Goal: Information Seeking & Learning: Learn about a topic

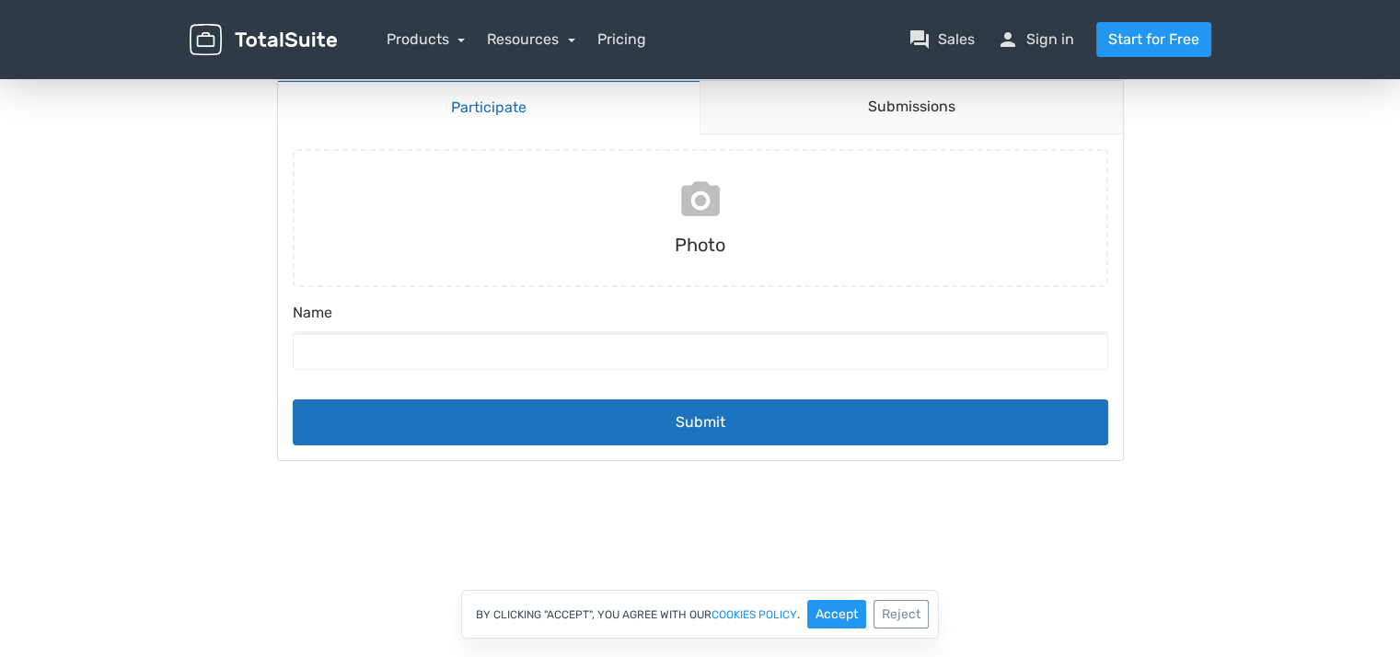
scroll to position [184, 0]
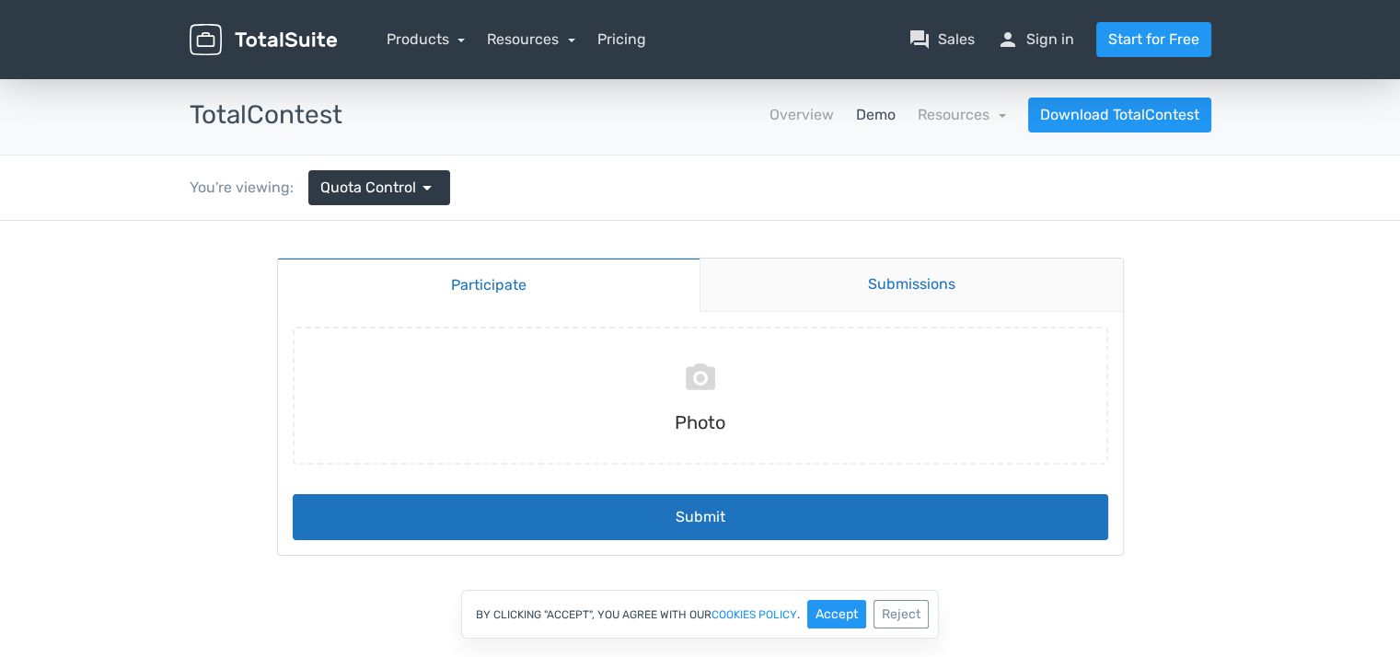
click at [850, 292] on link "Submissions" at bounding box center [911, 285] width 423 height 53
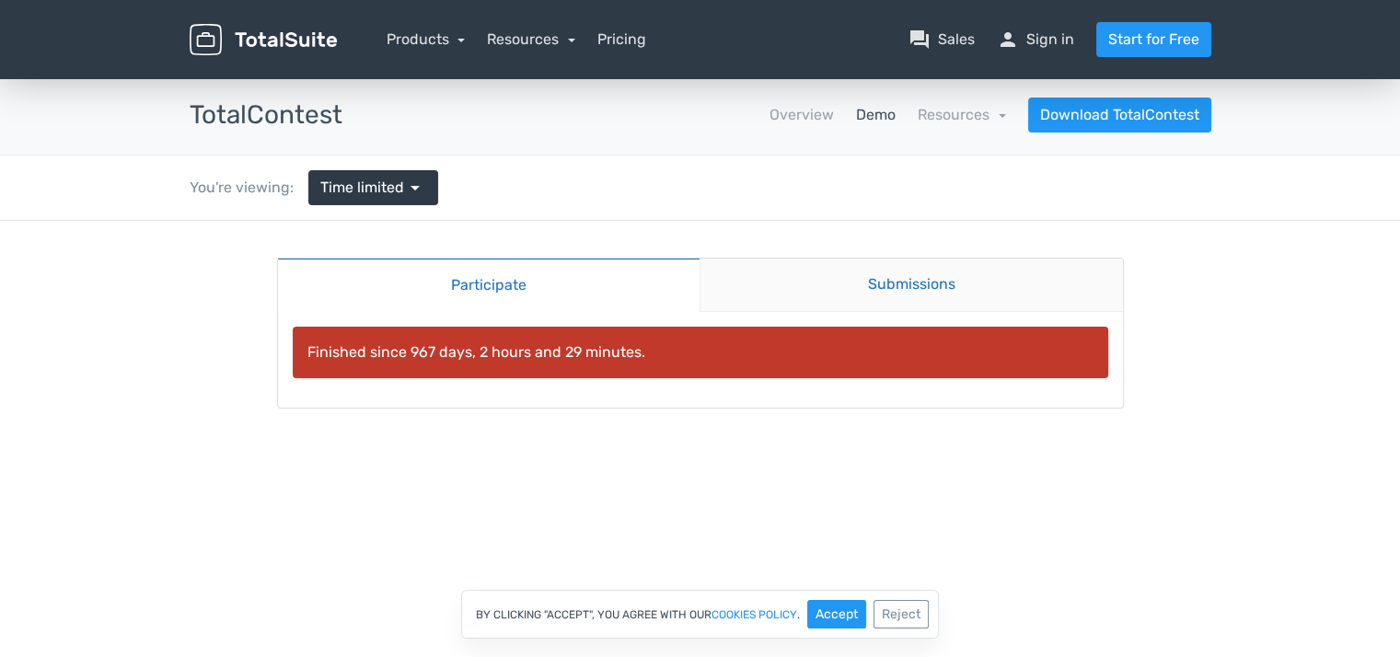
click at [785, 273] on link "Submissions" at bounding box center [911, 285] width 423 height 53
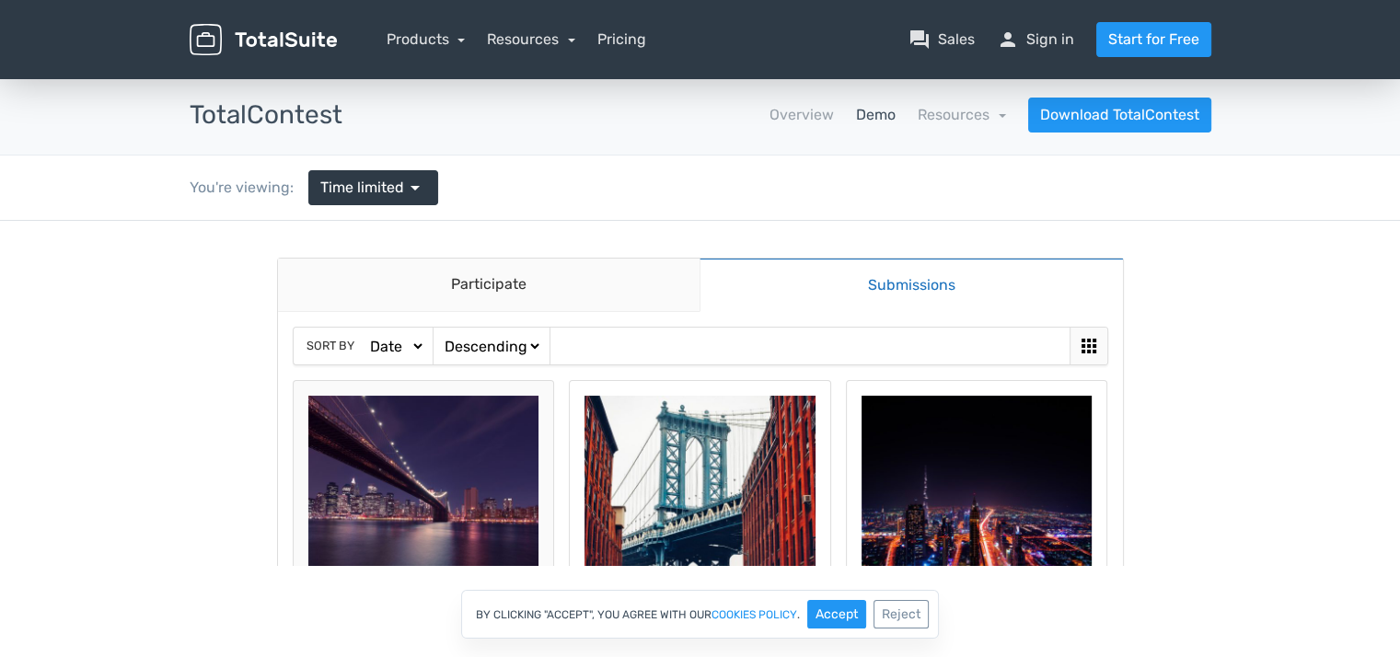
click at [423, 443] on img at bounding box center [423, 511] width 231 height 231
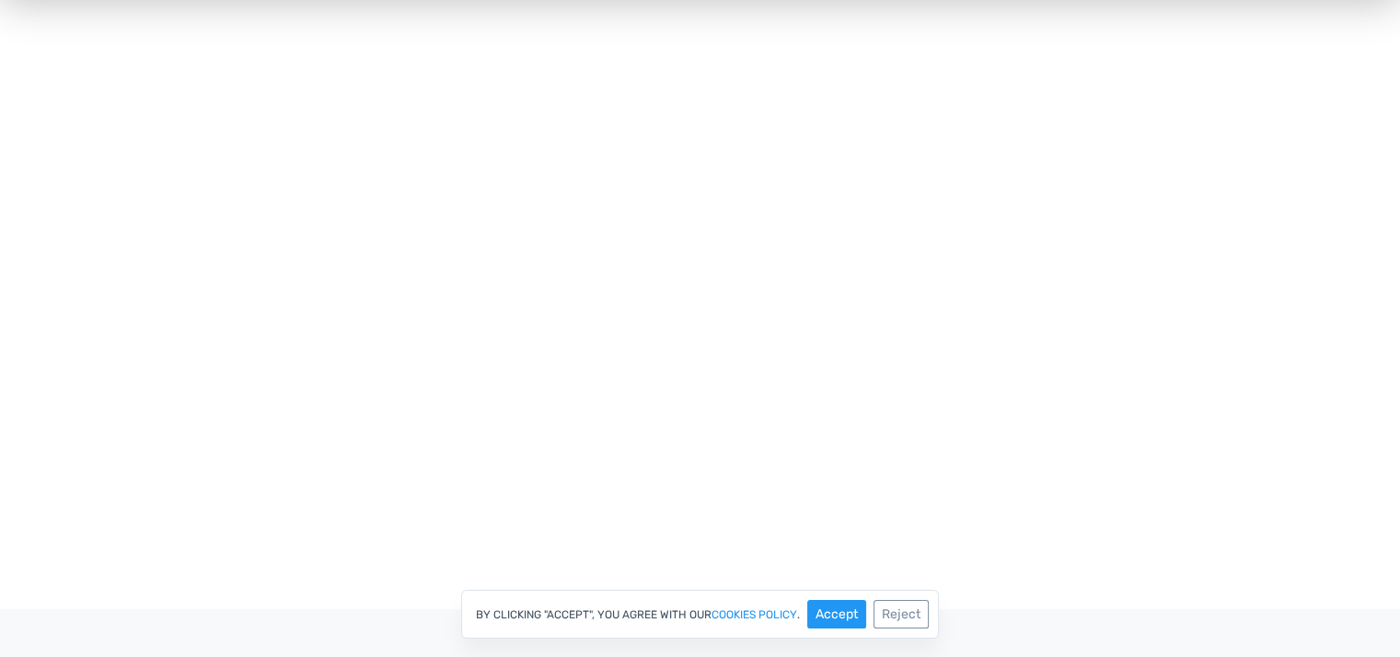
scroll to position [736, 0]
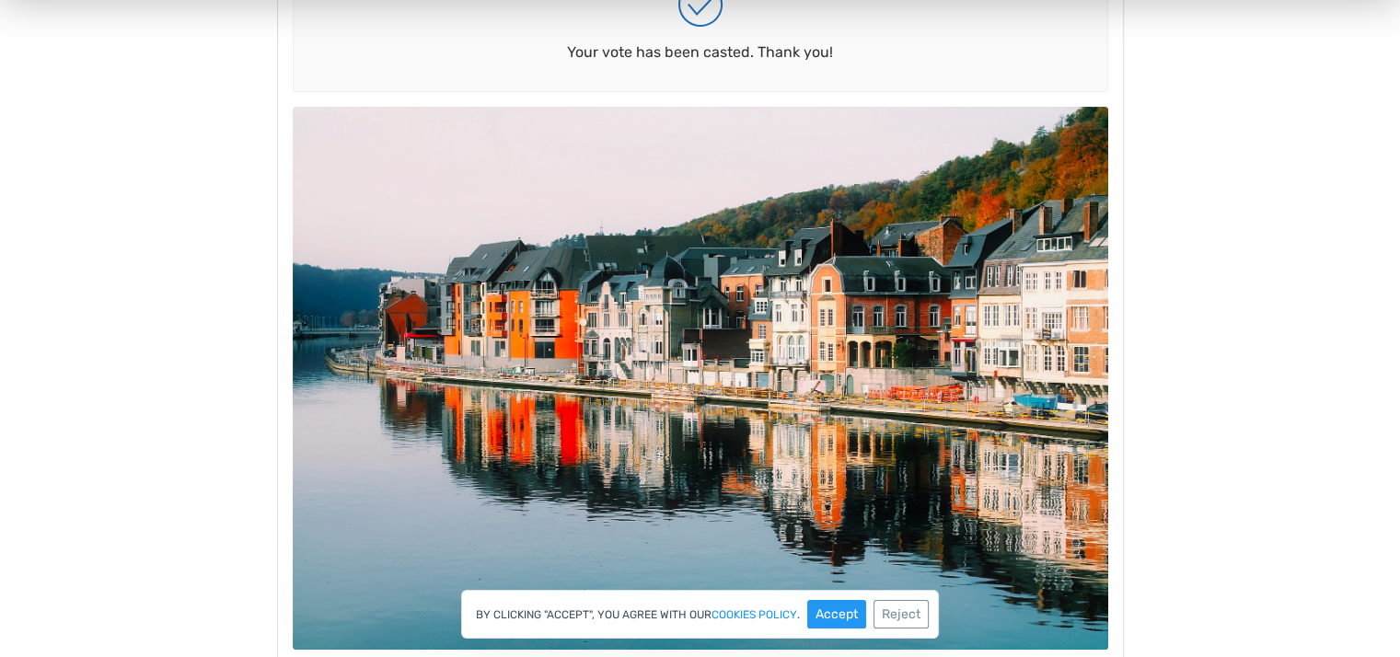
scroll to position [368, 0]
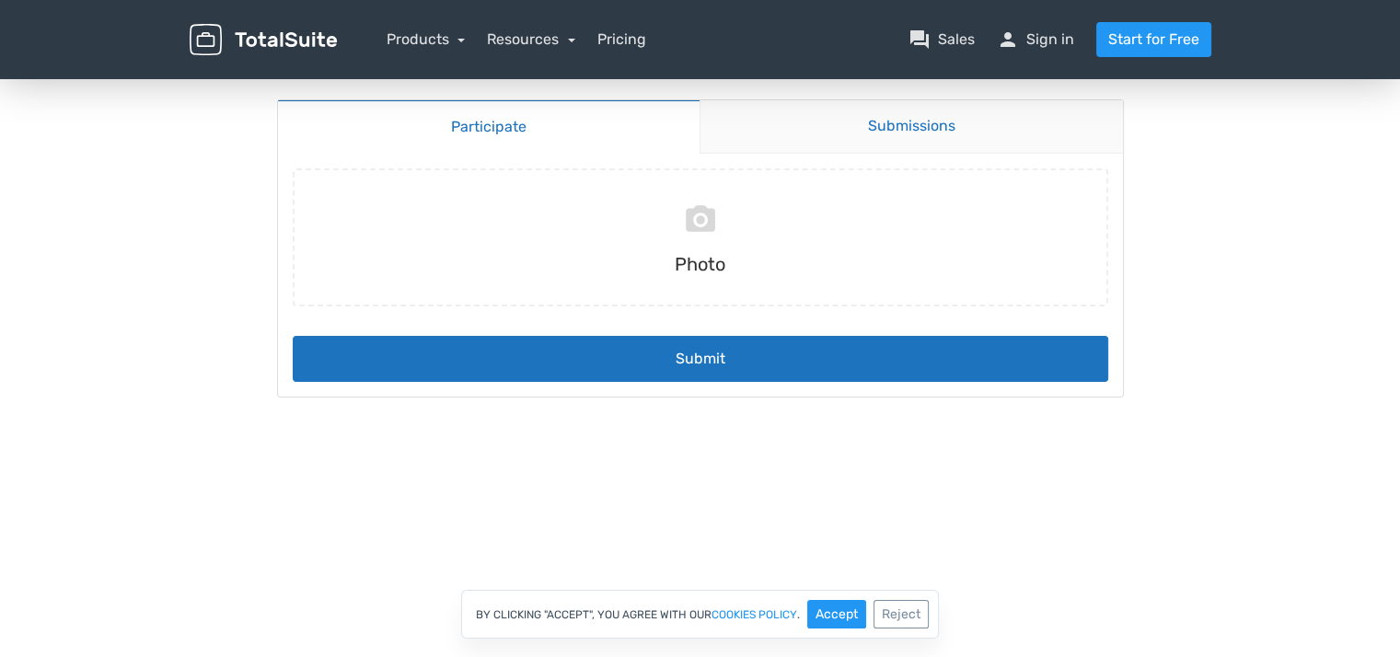
scroll to position [184, 0]
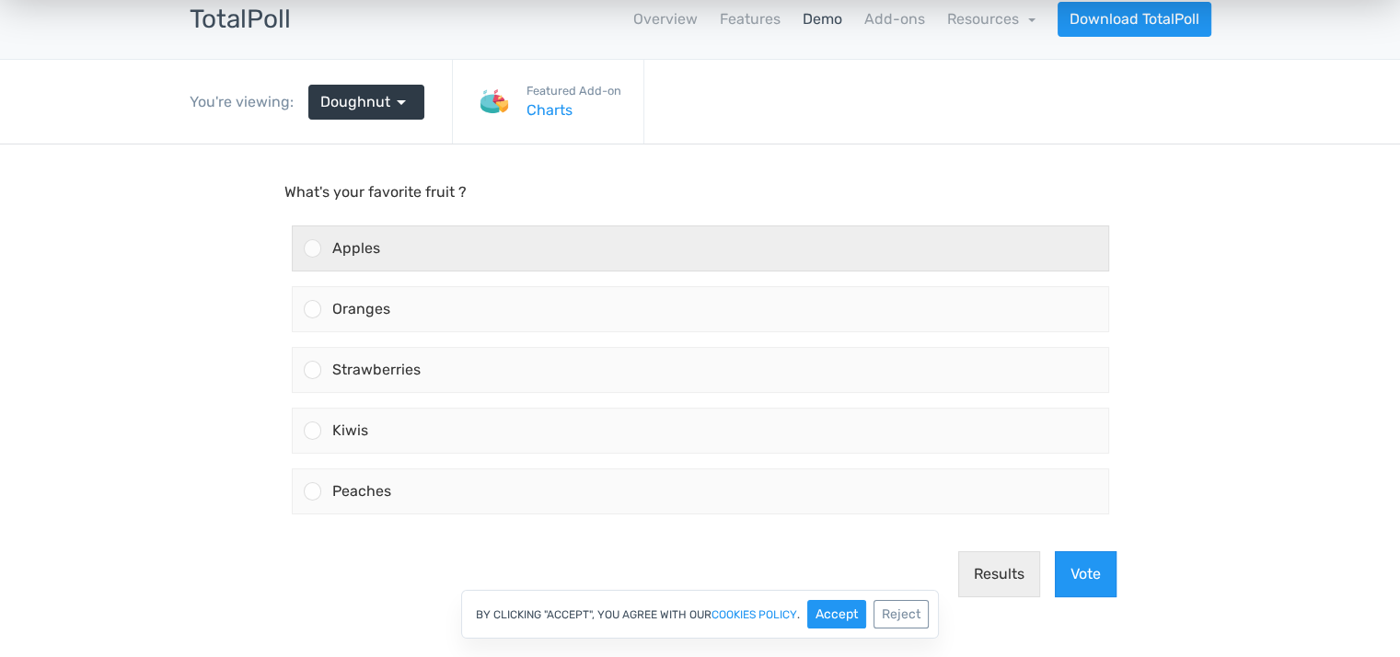
scroll to position [92, 0]
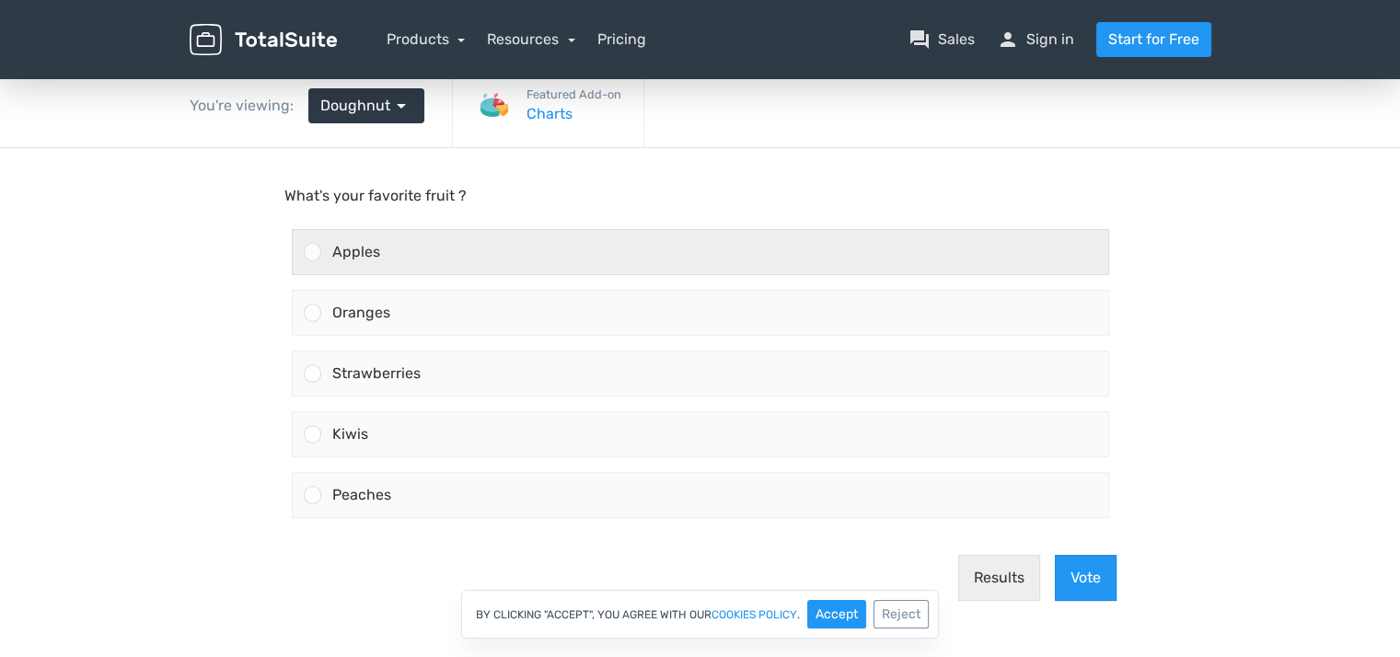
click at [379, 238] on div "Apples" at bounding box center [714, 252] width 787 height 44
click at [312, 252] on input "Apples" at bounding box center [312, 252] width 0 height 0
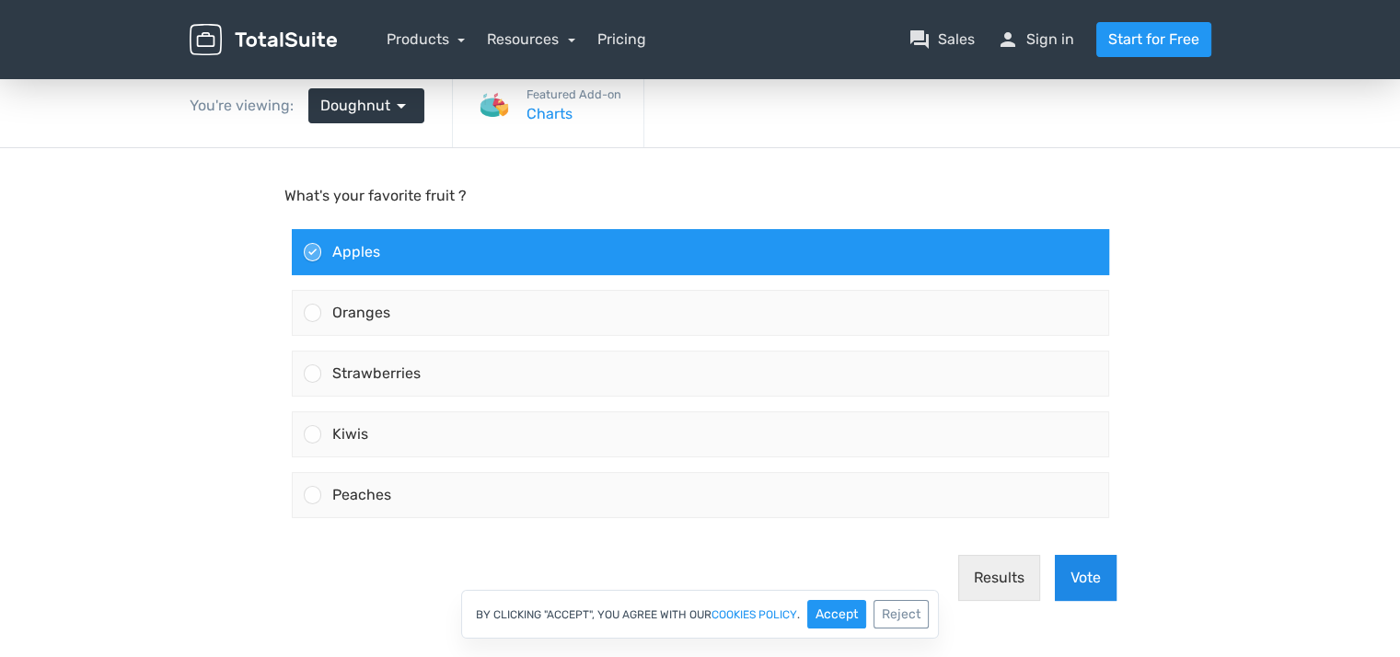
click at [1097, 565] on button "Vote" at bounding box center [1086, 578] width 62 height 46
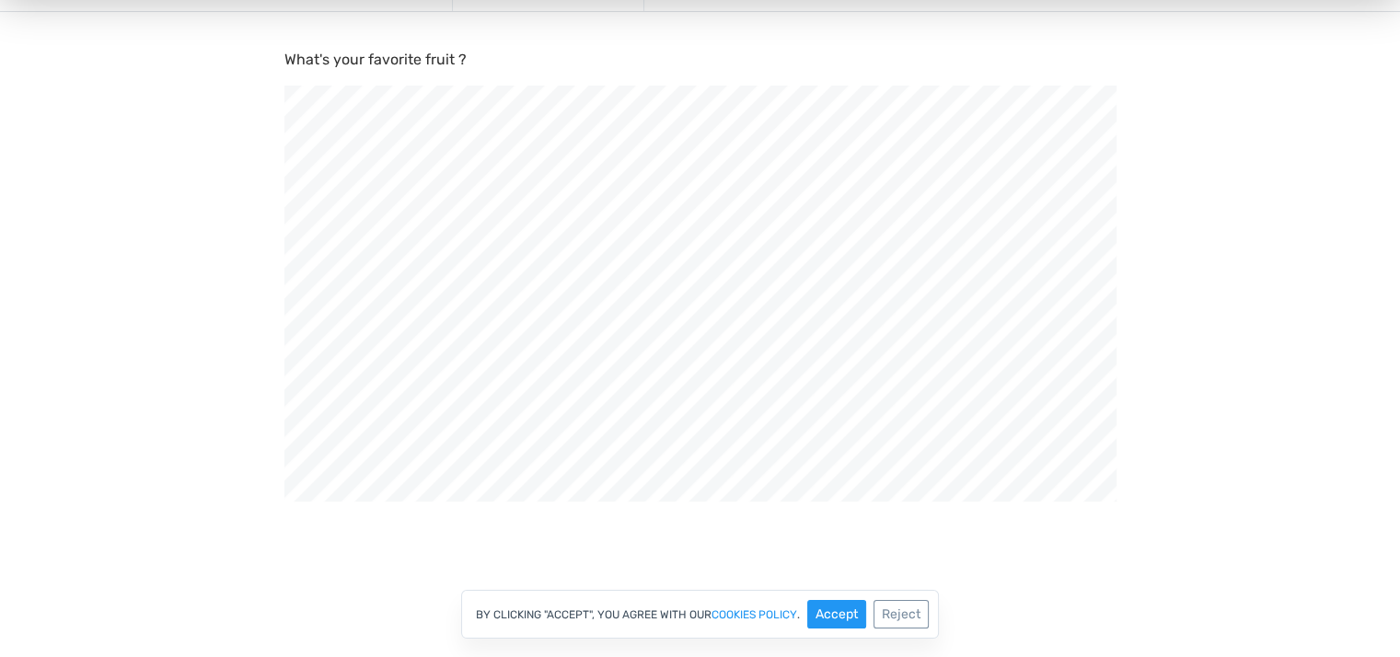
scroll to position [207, 0]
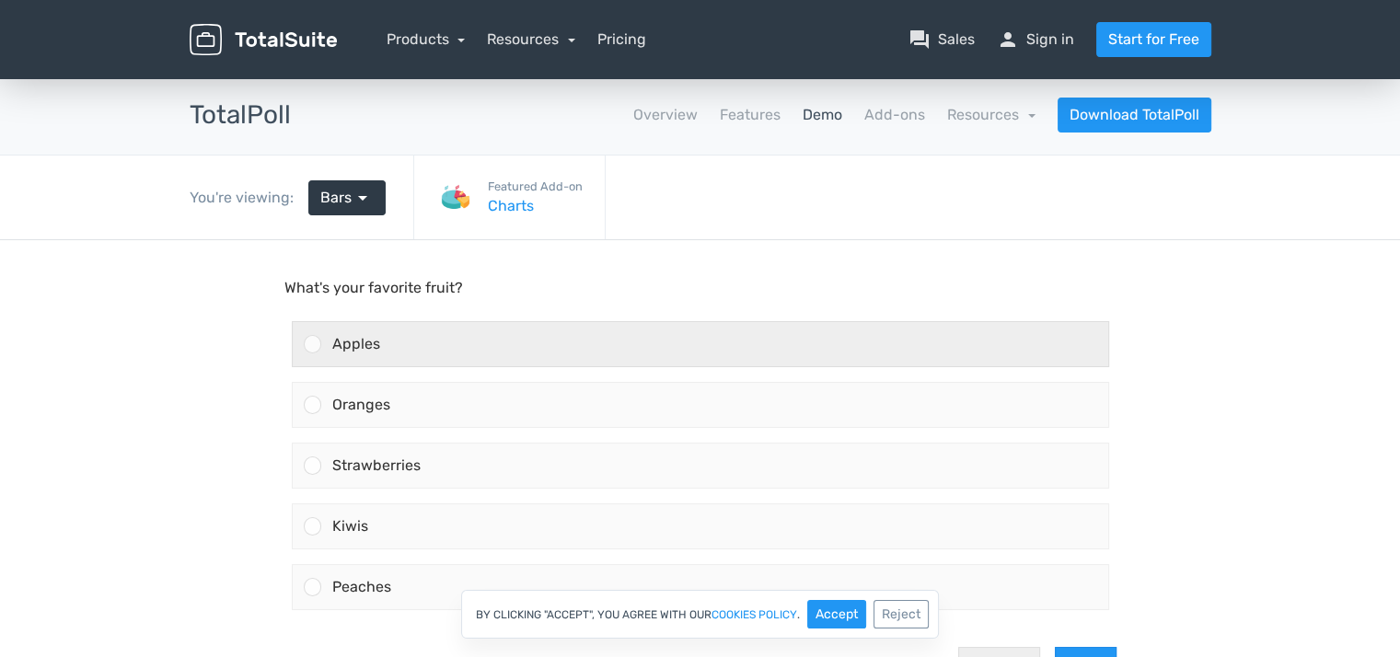
click at [432, 325] on div "Apples" at bounding box center [714, 344] width 787 height 44
click at [312, 344] on input "Apples" at bounding box center [312, 344] width 0 height 0
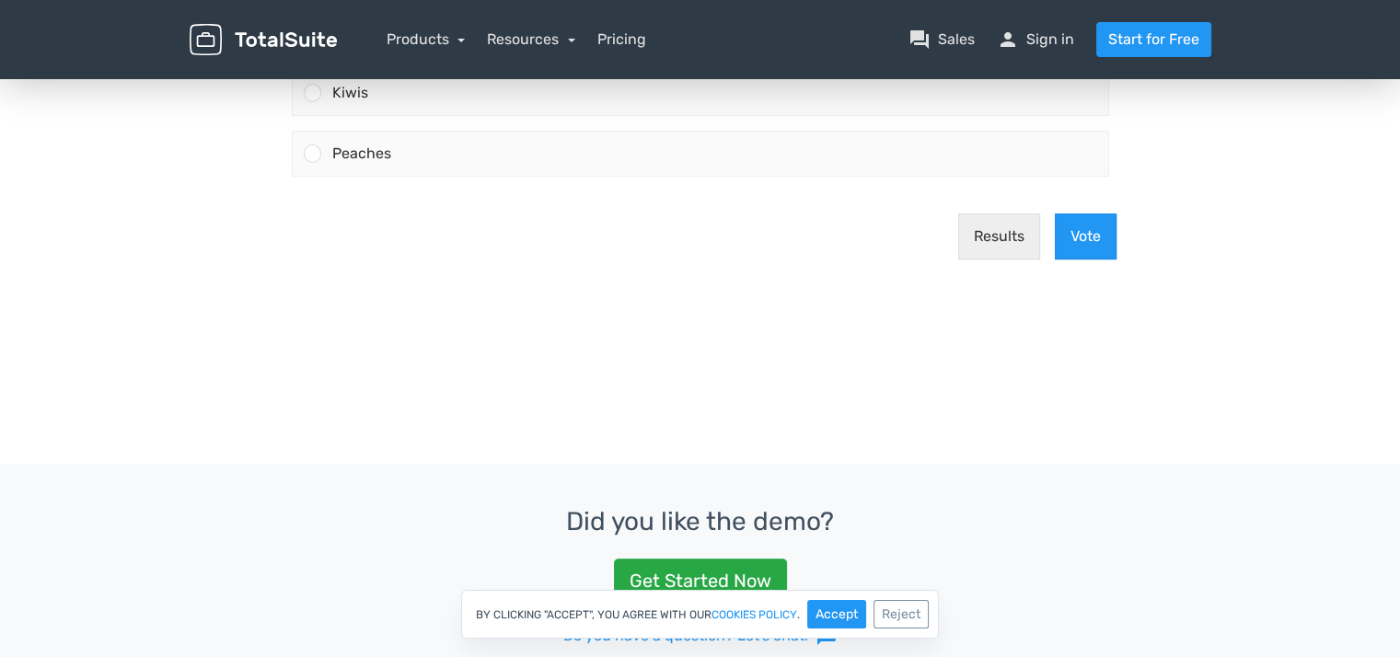
scroll to position [460, 0]
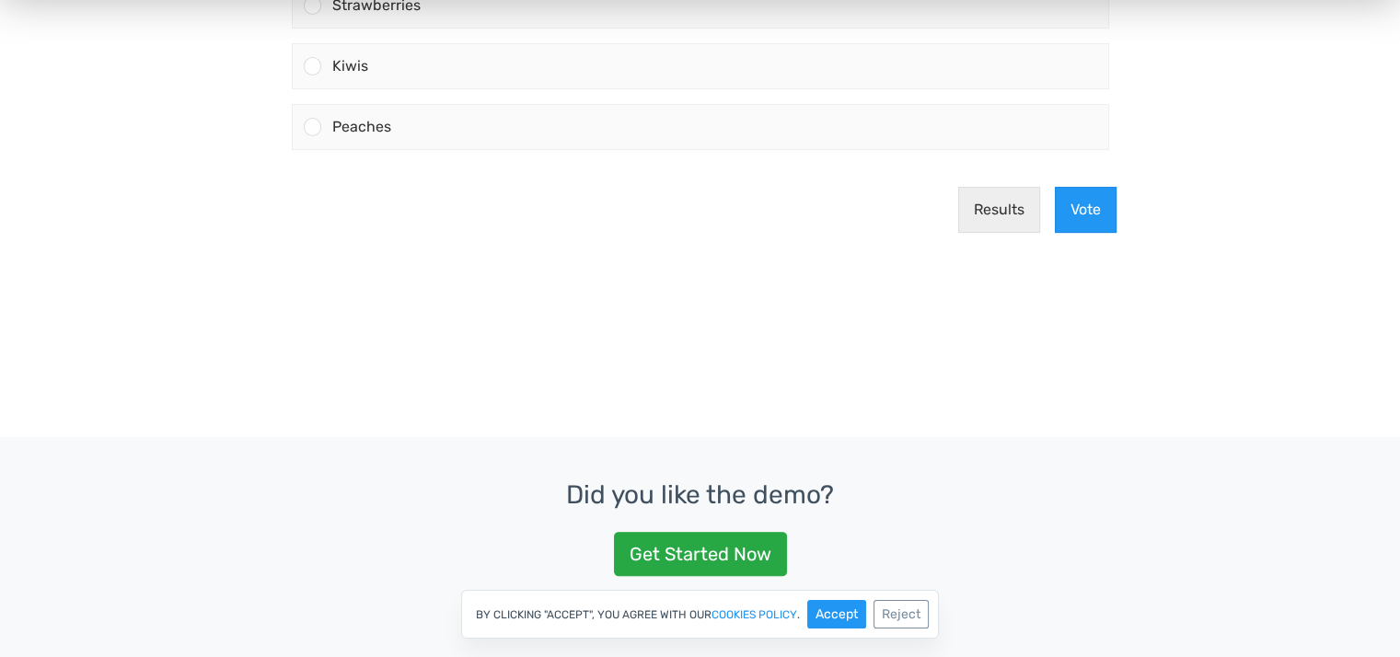
click at [1118, 193] on div "Results Vote" at bounding box center [700, 210] width 847 height 75
click at [1103, 200] on button "Vote" at bounding box center [1086, 211] width 62 height 46
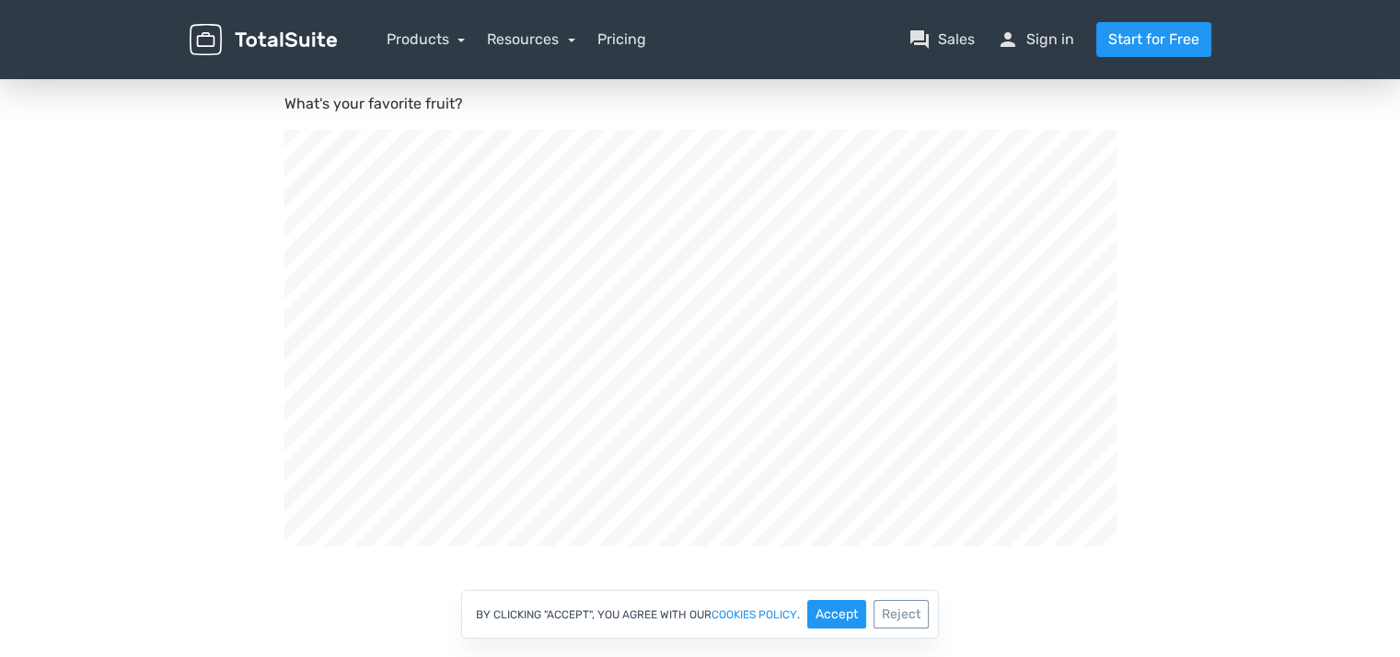
scroll to position [622, 1399]
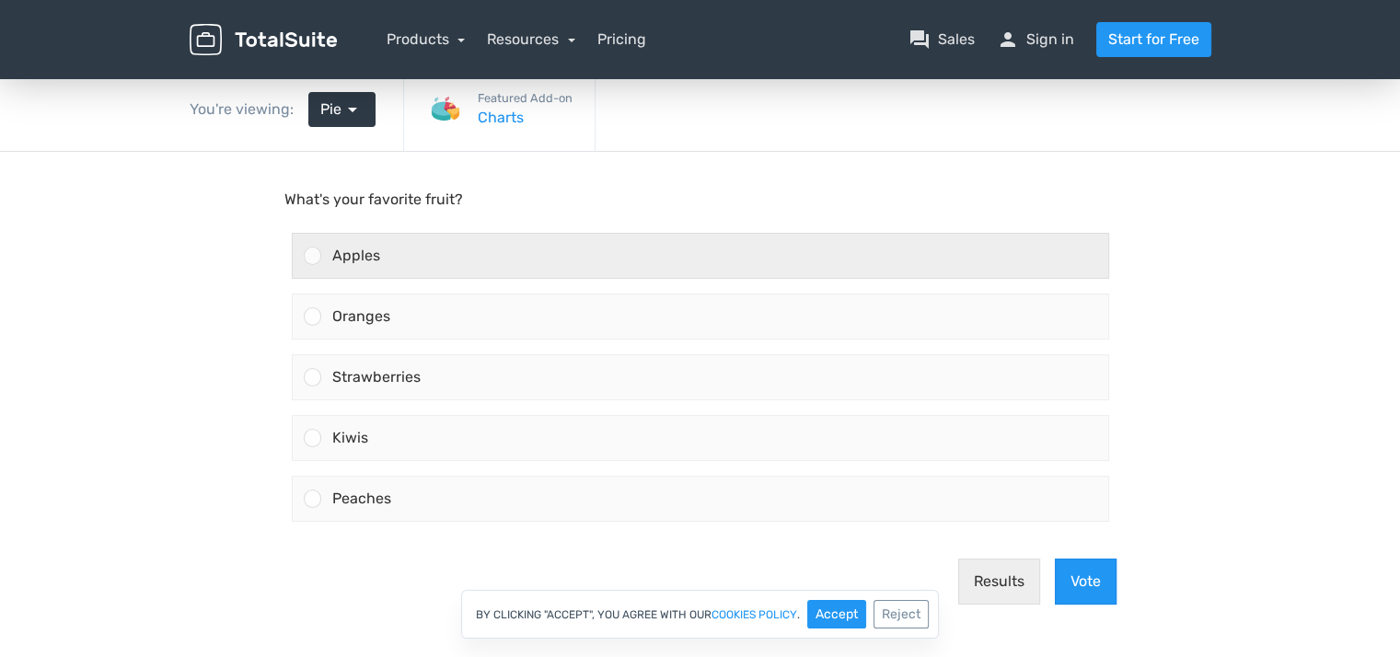
scroll to position [92, 0]
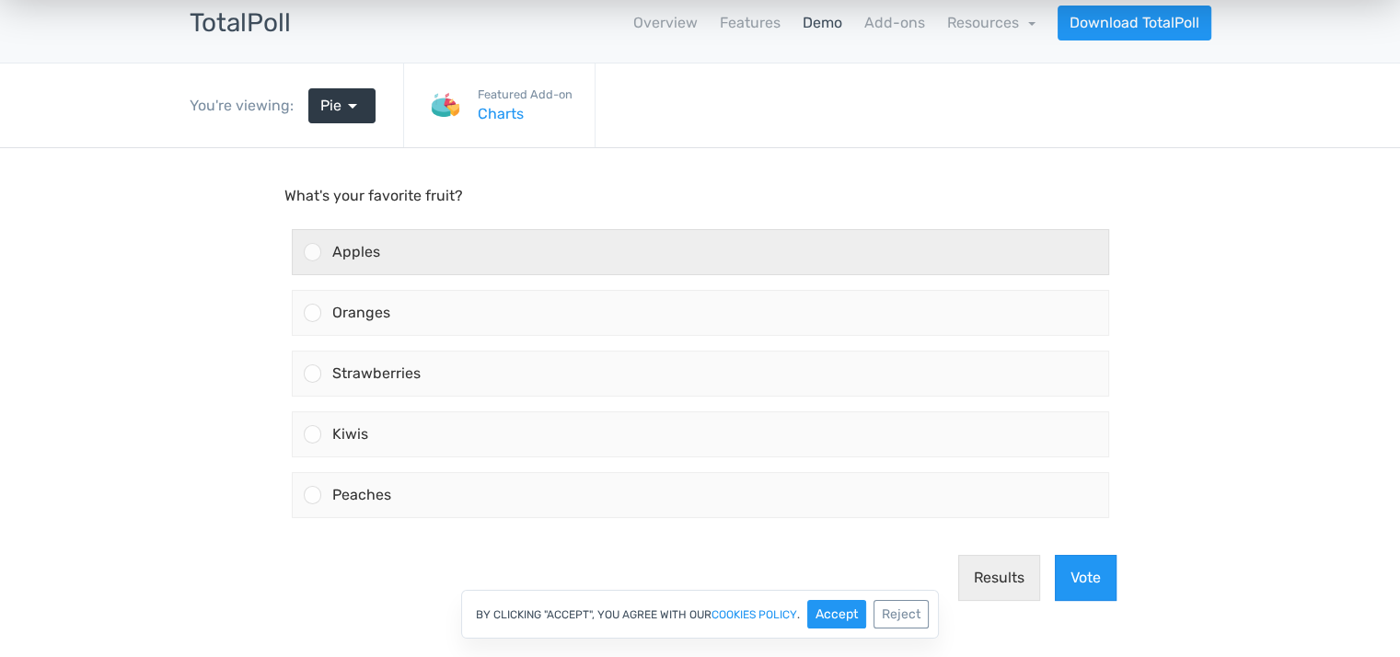
click at [412, 242] on div "Apples" at bounding box center [714, 252] width 787 height 44
click at [312, 252] on input "Apples" at bounding box center [312, 252] width 0 height 0
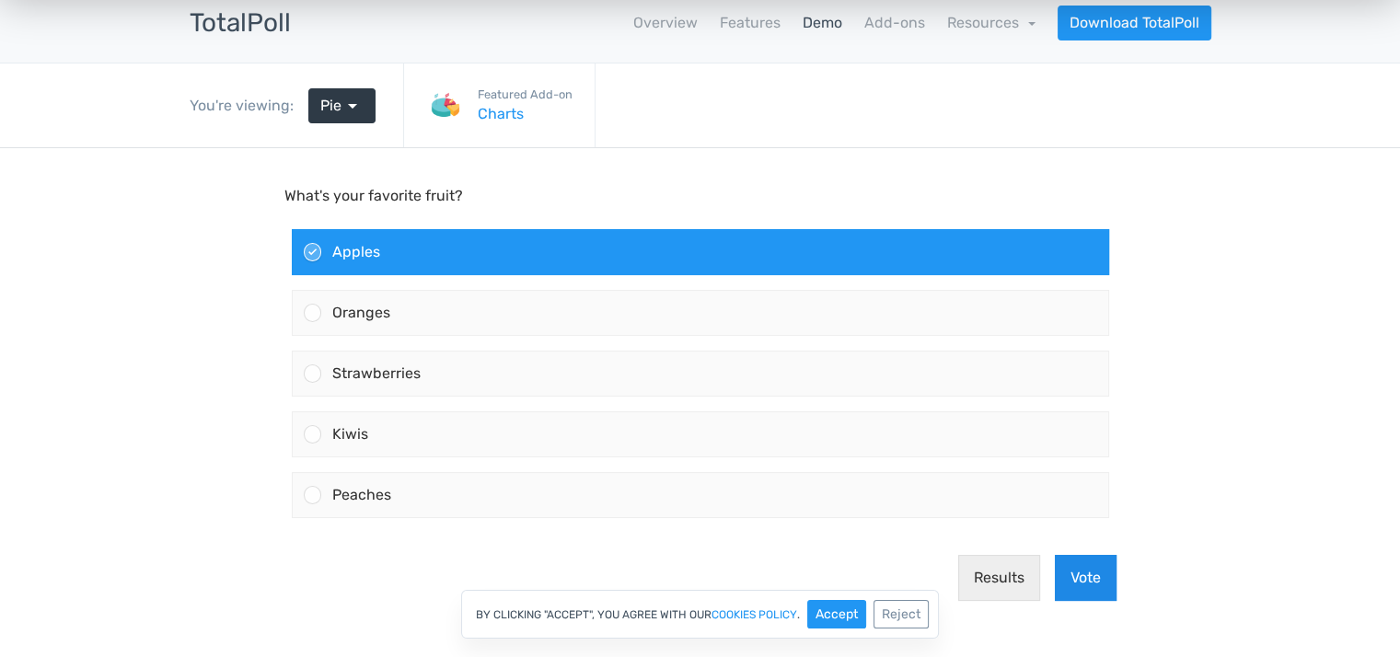
click at [1084, 578] on button "Vote" at bounding box center [1086, 578] width 62 height 46
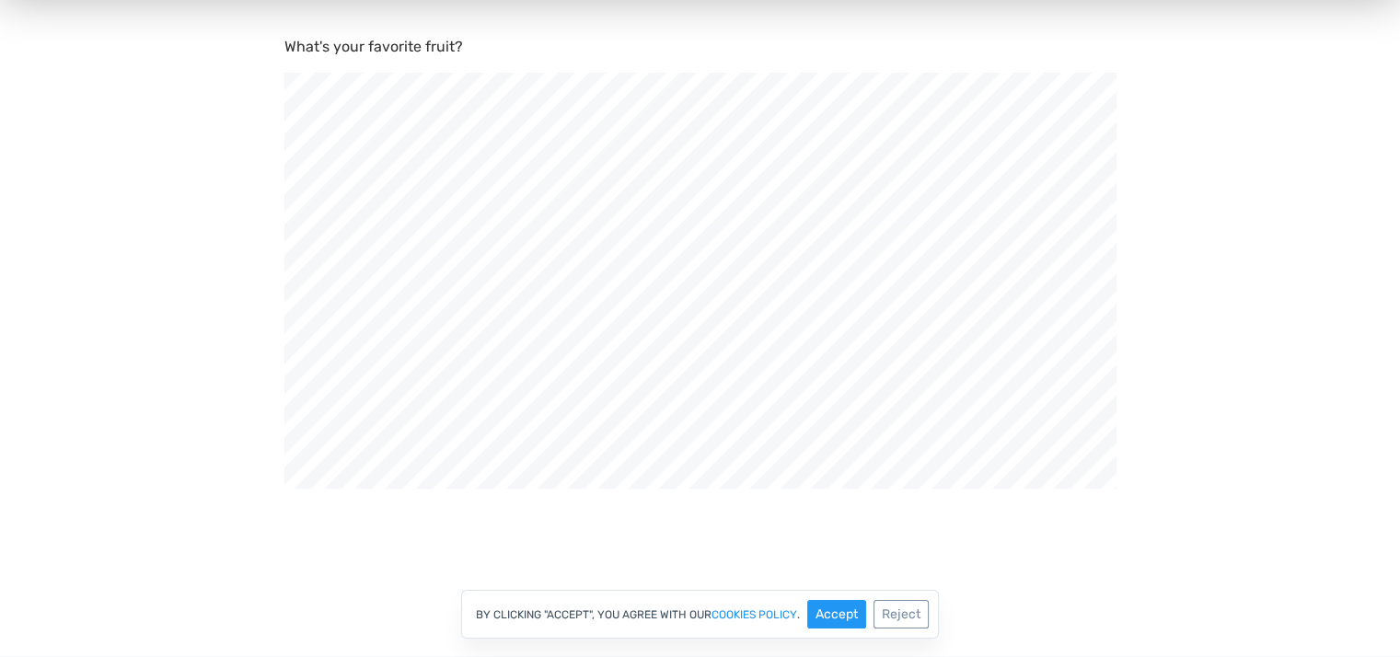
scroll to position [368, 0]
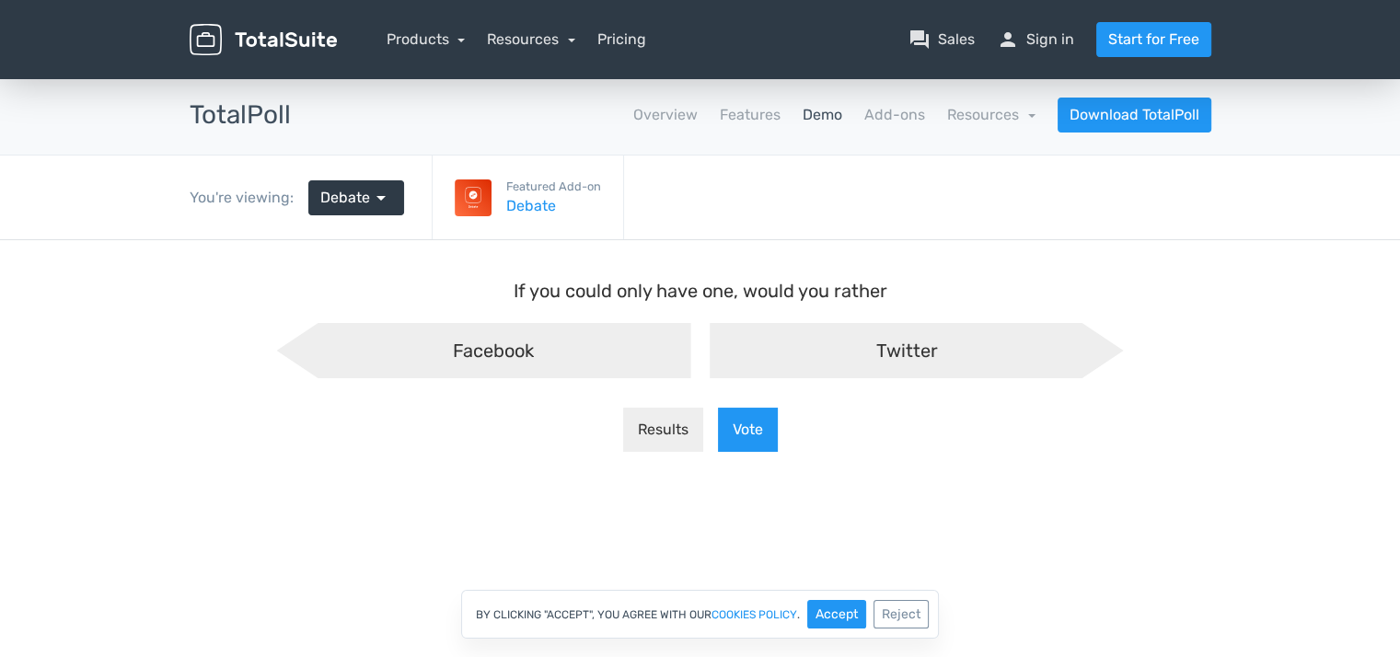
click at [651, 344] on div "Facebook" at bounding box center [484, 350] width 414 height 55
click at [307, 344] on input "Facebook" at bounding box center [302, 338] width 12 height 12
radio input "true"
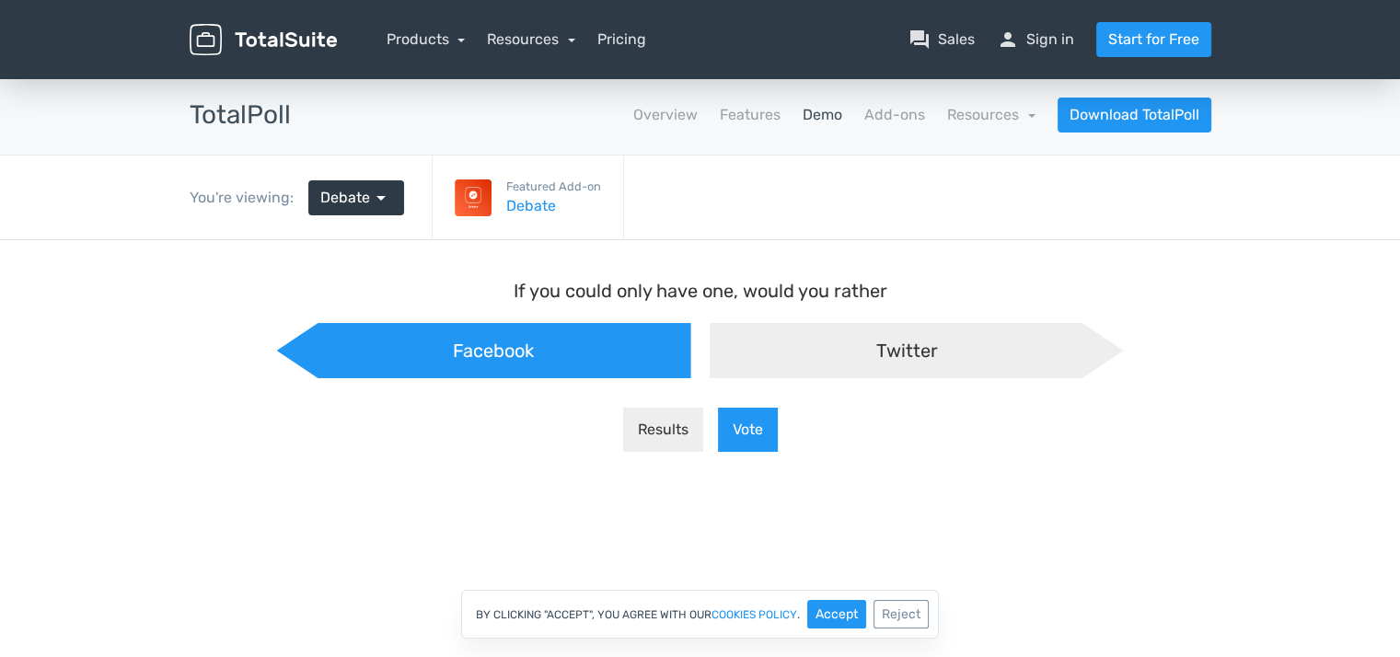
scroll to position [15, 24]
click at [762, 431] on button "Vote" at bounding box center [748, 430] width 60 height 44
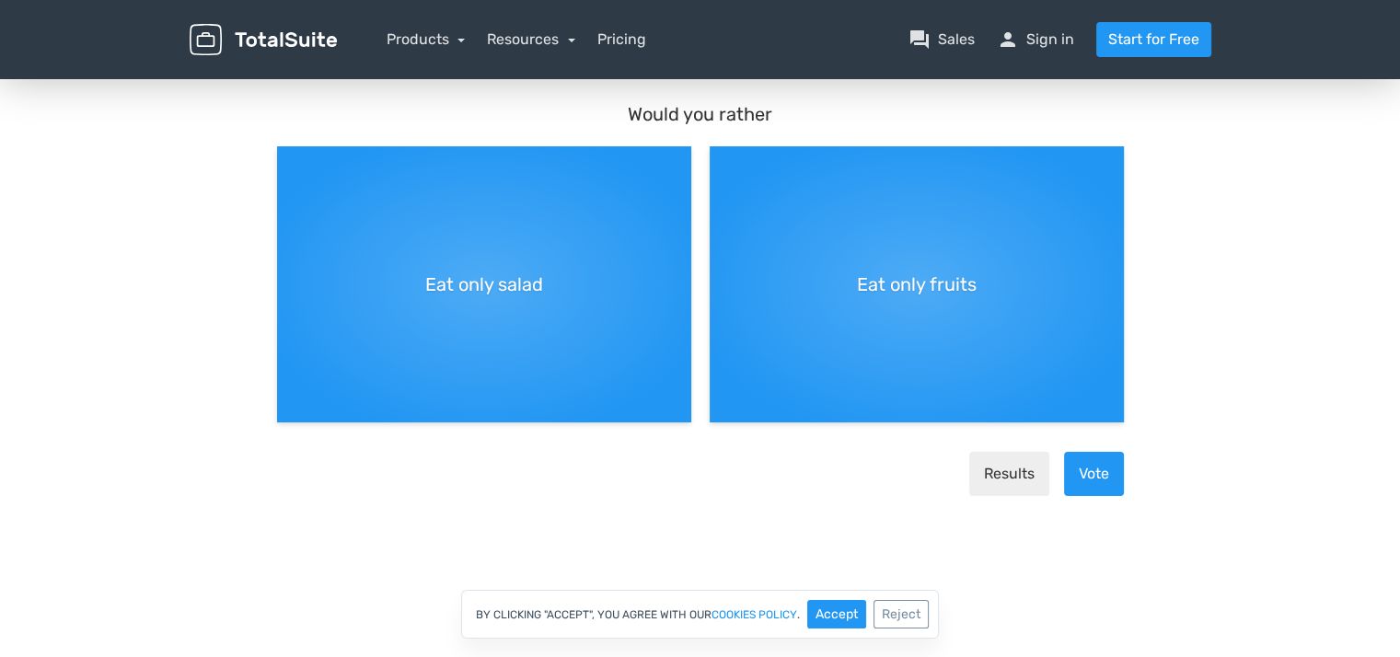
scroll to position [184, 0]
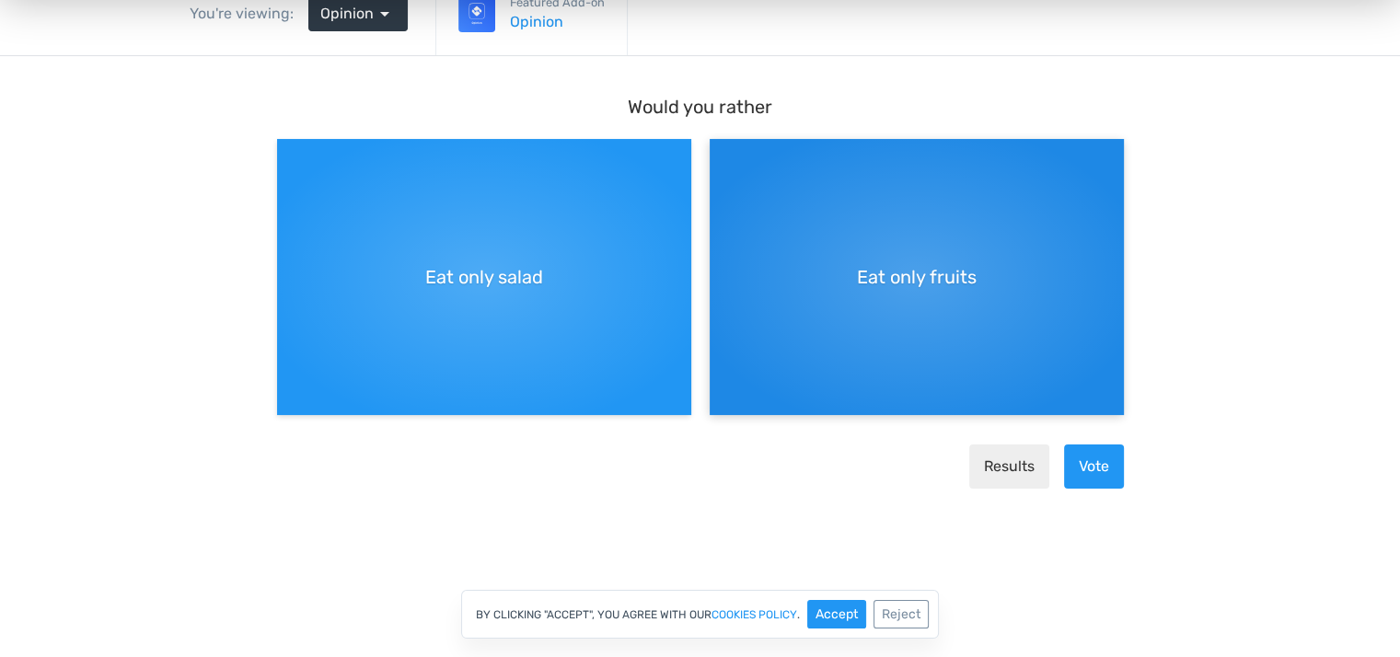
click at [986, 330] on div "Eat only fruits" at bounding box center [917, 277] width 414 height 276
click at [722, 160] on input "Eat only fruits" at bounding box center [716, 154] width 12 height 12
radio input "true"
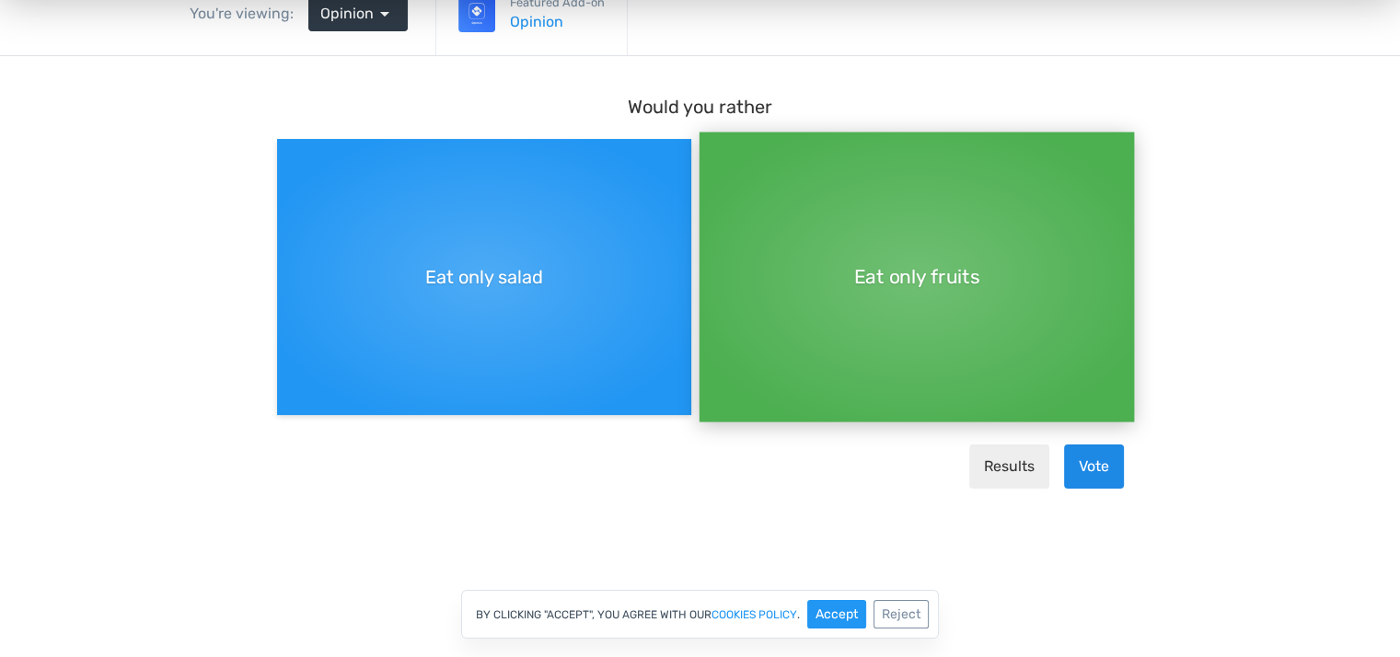
click at [1095, 454] on button "Vote" at bounding box center [1094, 467] width 60 height 44
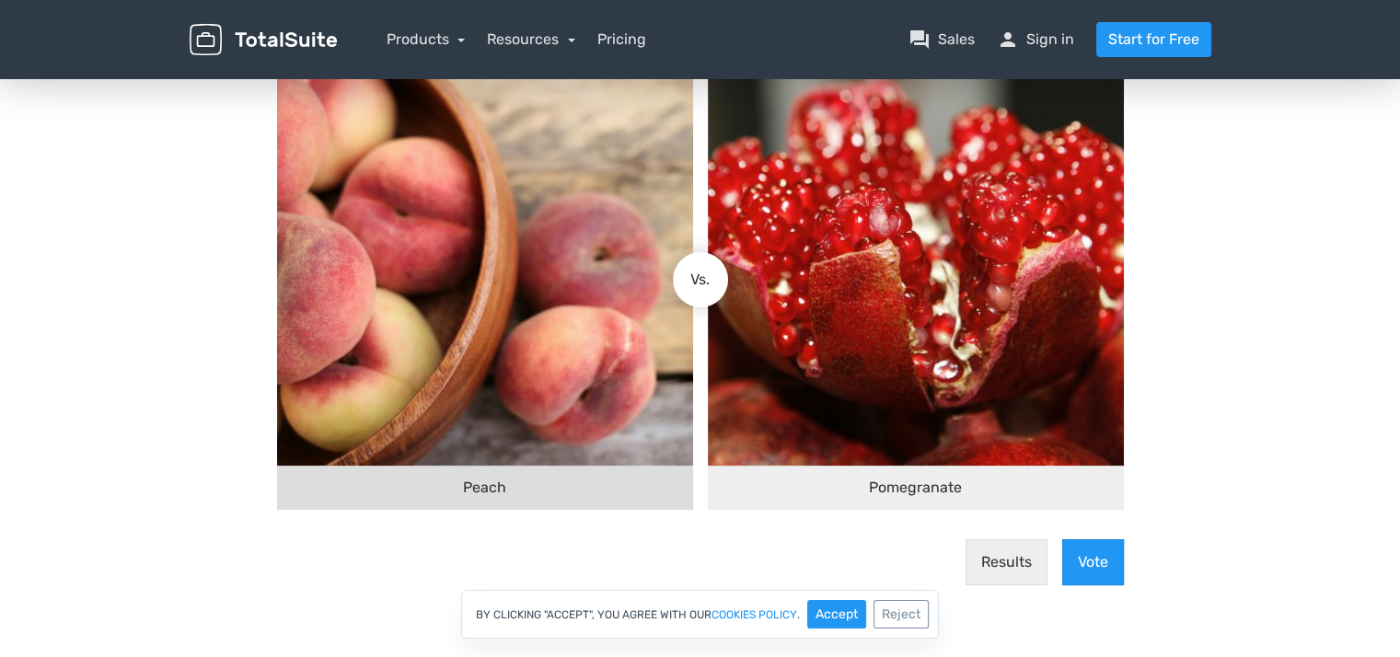
scroll to position [276, 0]
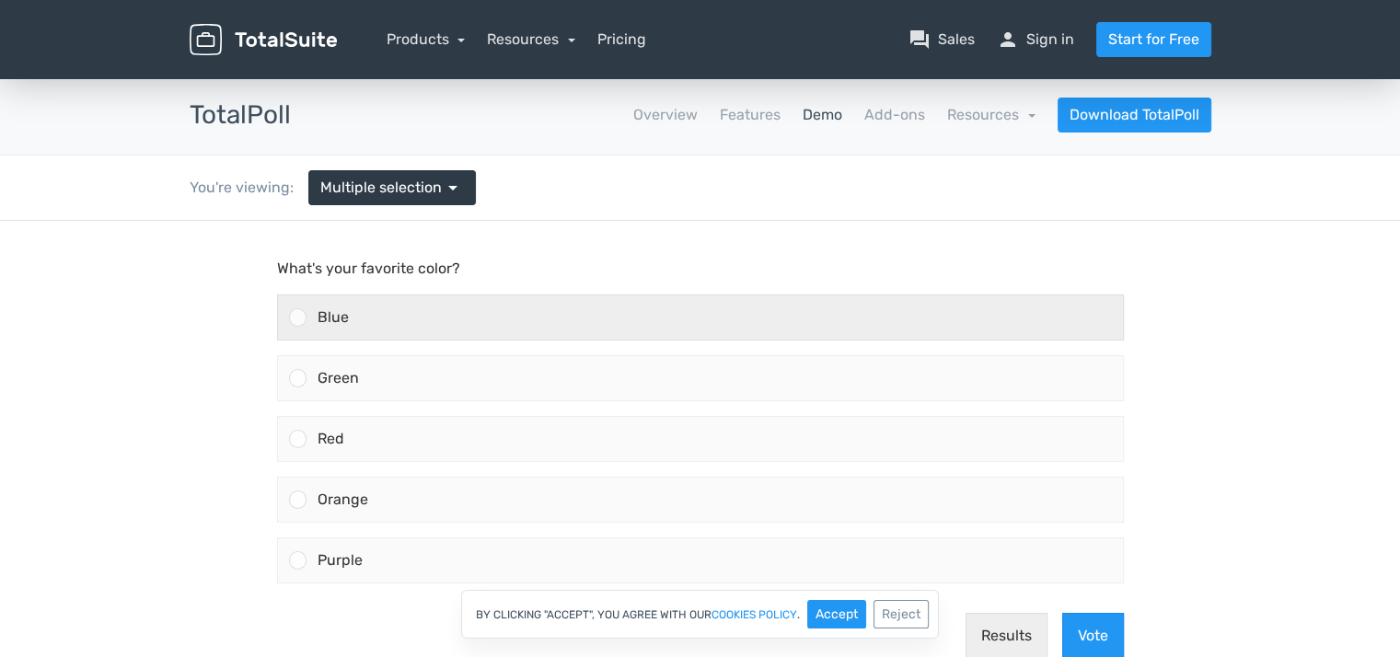
click at [477, 300] on div "Blue" at bounding box center [715, 318] width 817 height 44
click at [297, 318] on input "Blue" at bounding box center [297, 318] width 0 height 0
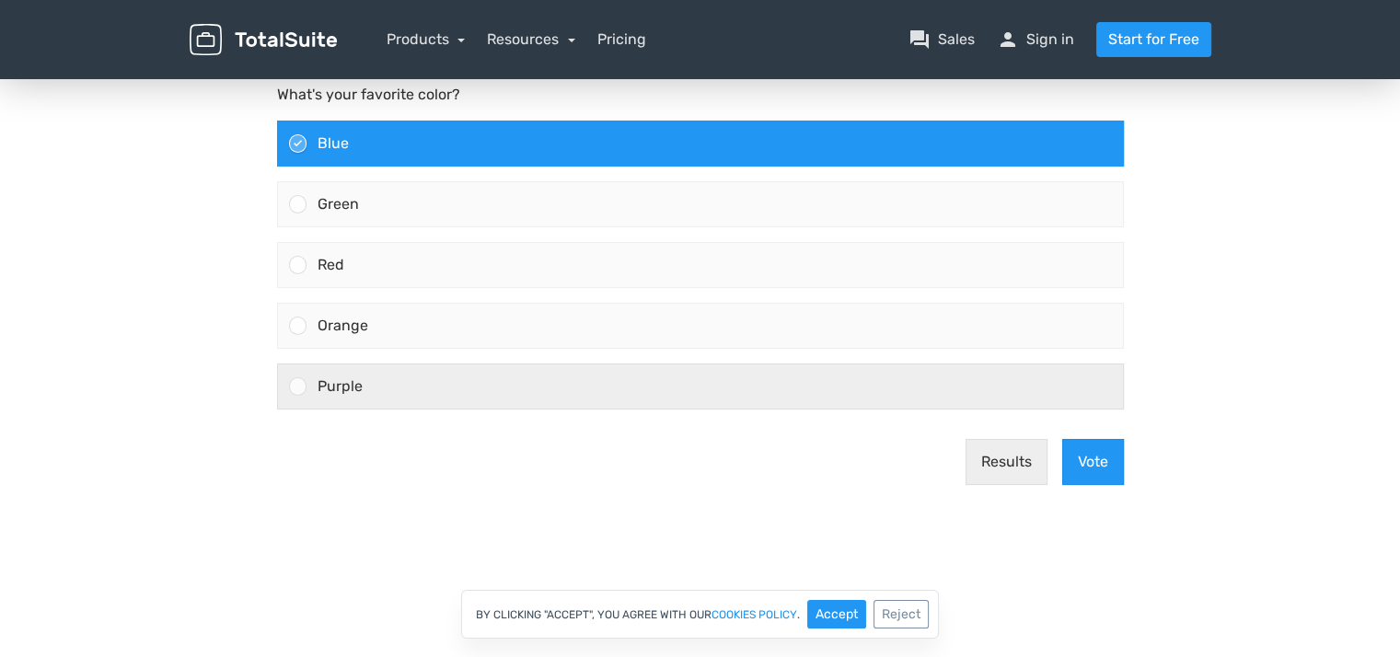
scroll to position [184, 0]
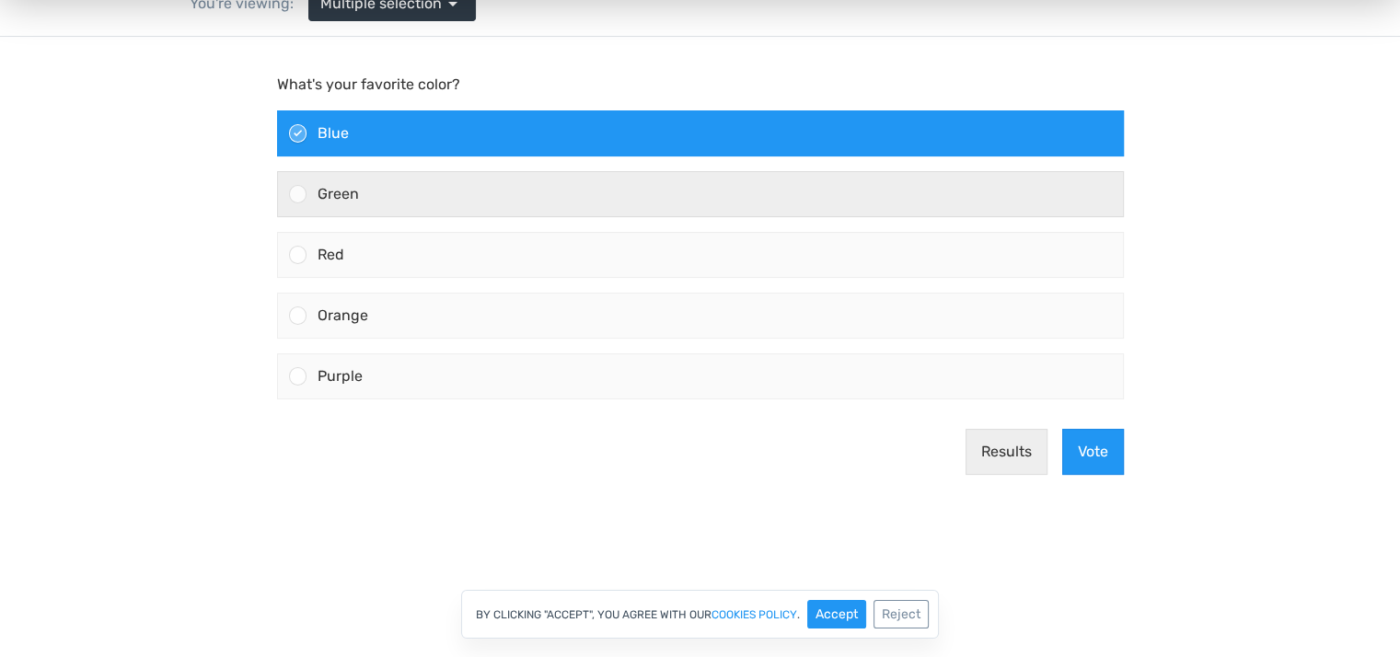
click at [335, 187] on span "Green" at bounding box center [338, 193] width 41 height 17
click at [297, 194] on input "Green" at bounding box center [297, 194] width 0 height 0
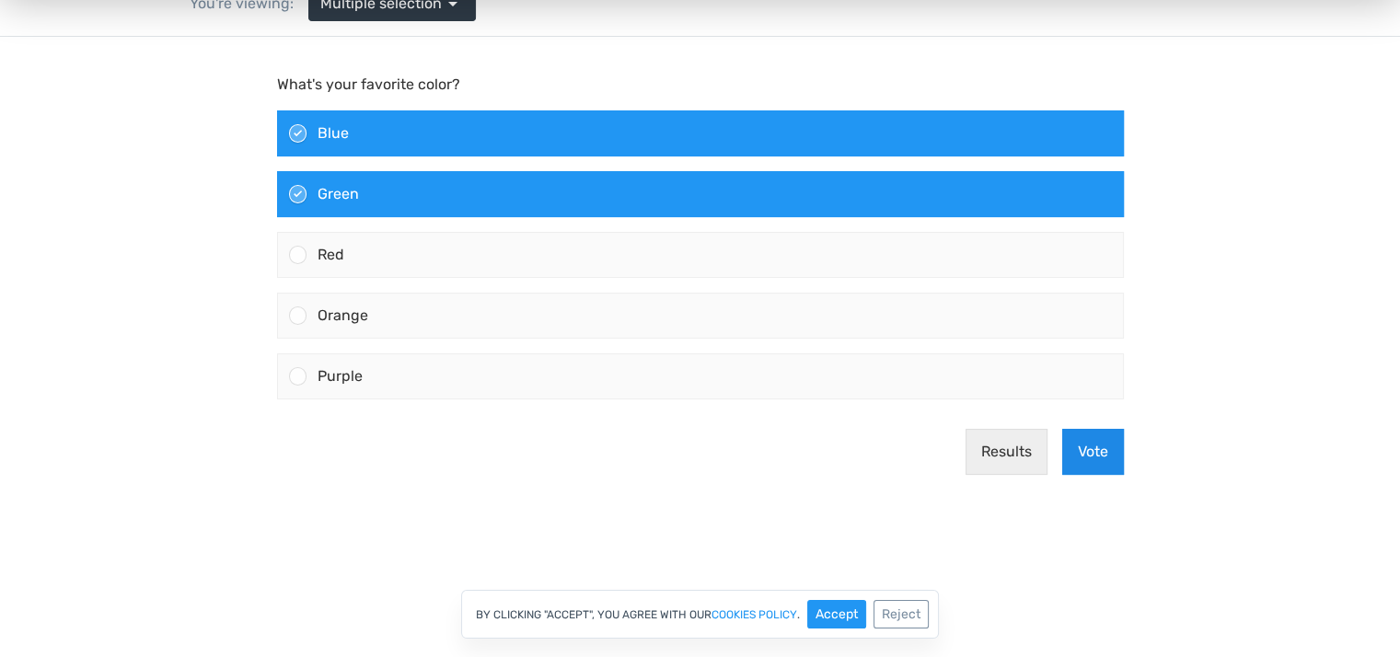
click at [1105, 443] on button "Vote" at bounding box center [1093, 452] width 62 height 46
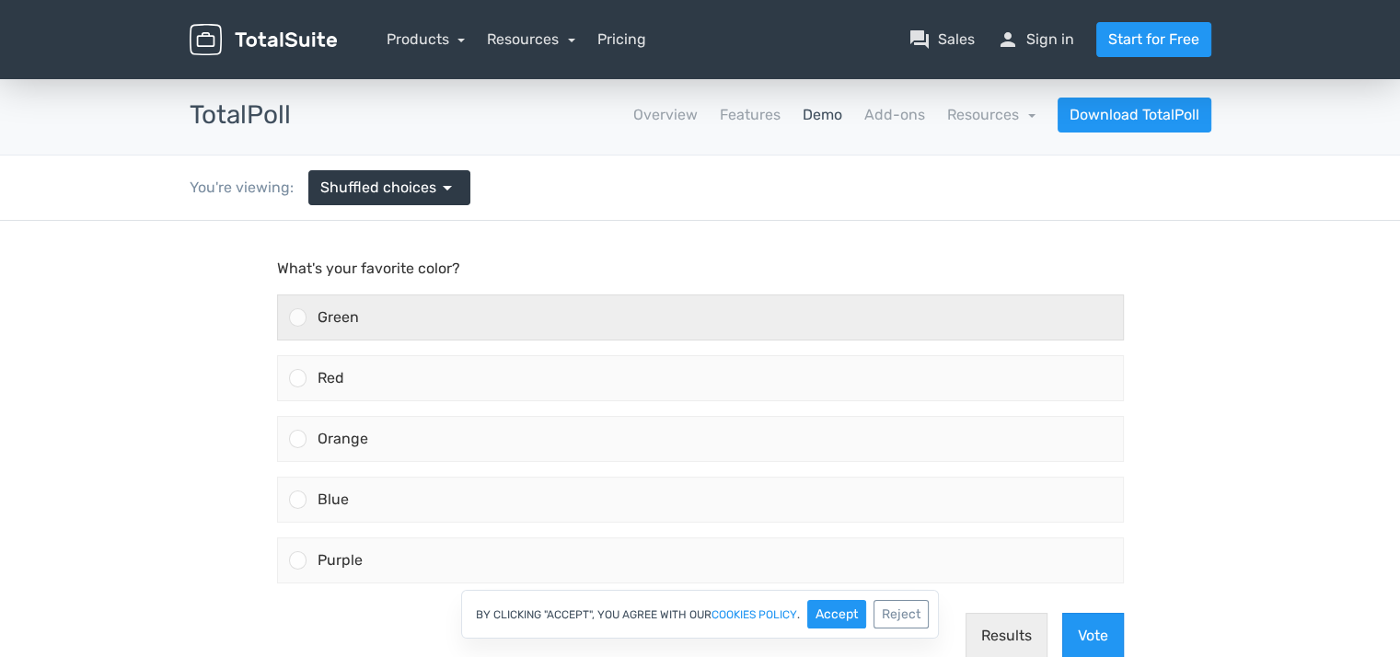
click at [388, 320] on div "Green" at bounding box center [715, 318] width 817 height 44
click at [297, 318] on input "Green" at bounding box center [297, 318] width 0 height 0
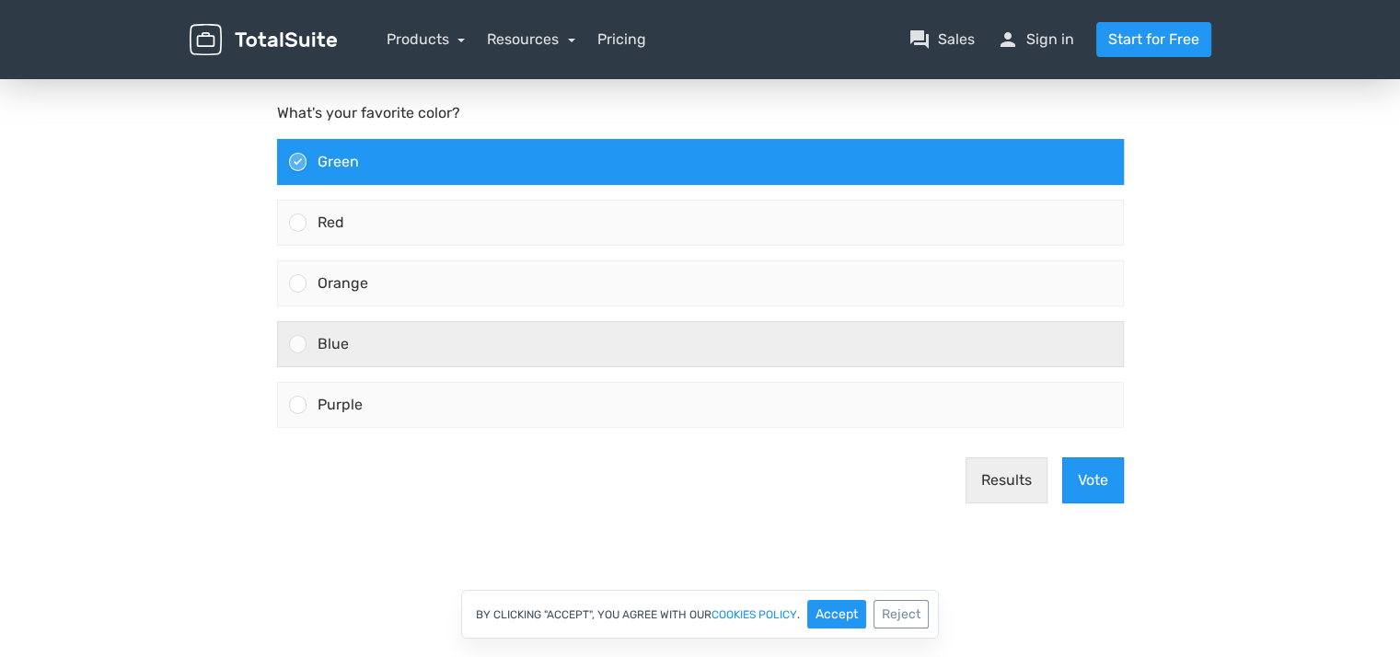
scroll to position [184, 0]
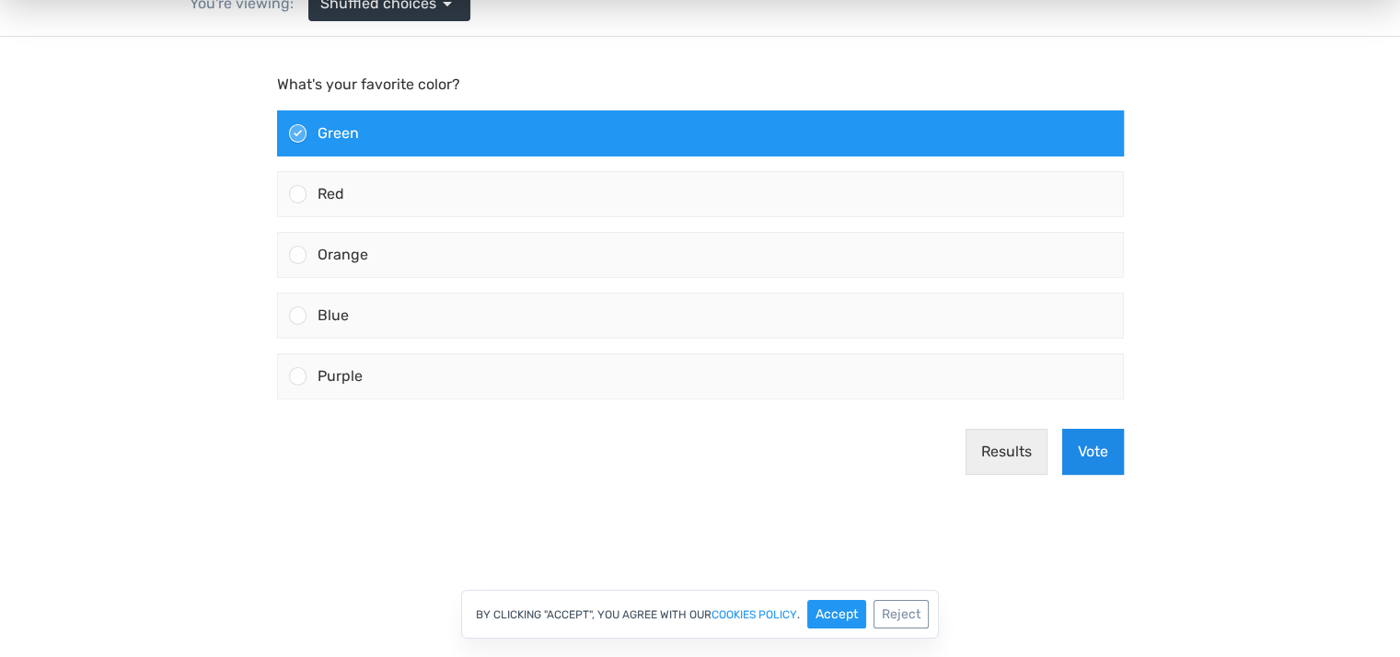
click at [1087, 443] on button "Vote" at bounding box center [1093, 452] width 62 height 46
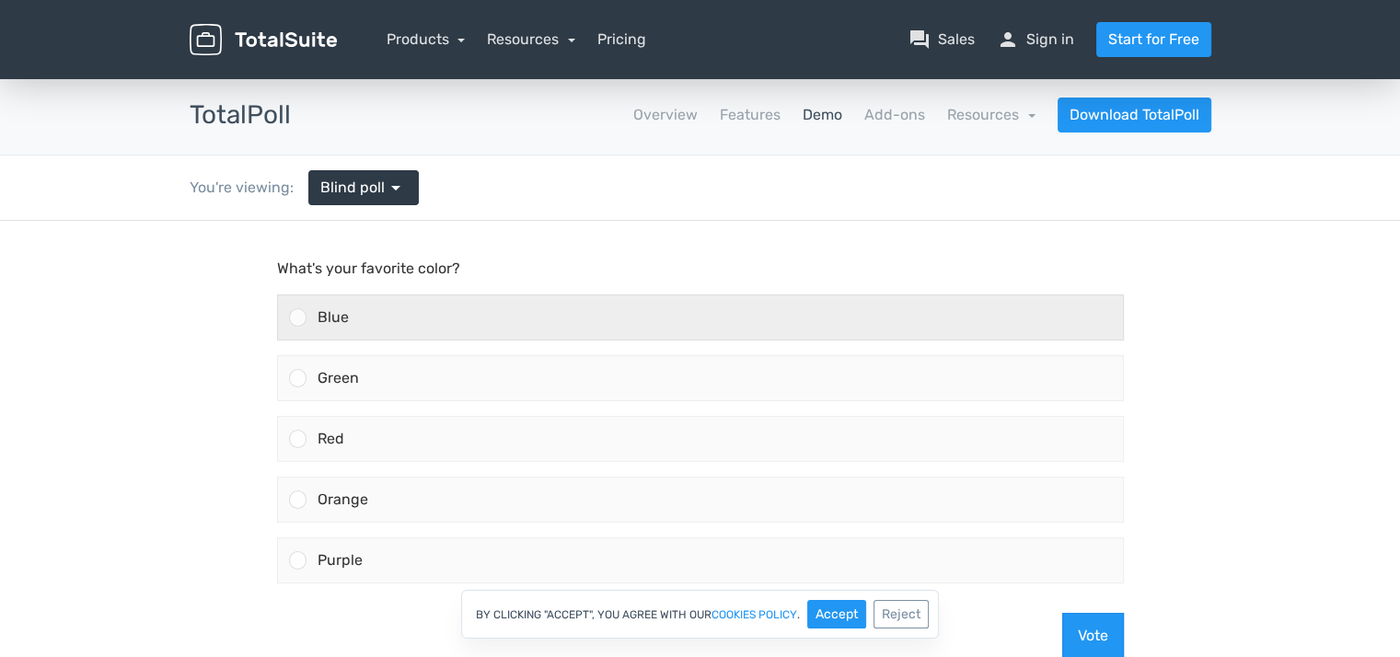
click at [344, 328] on div "Blue" at bounding box center [715, 318] width 817 height 44
click at [297, 318] on input "Blue" at bounding box center [297, 318] width 0 height 0
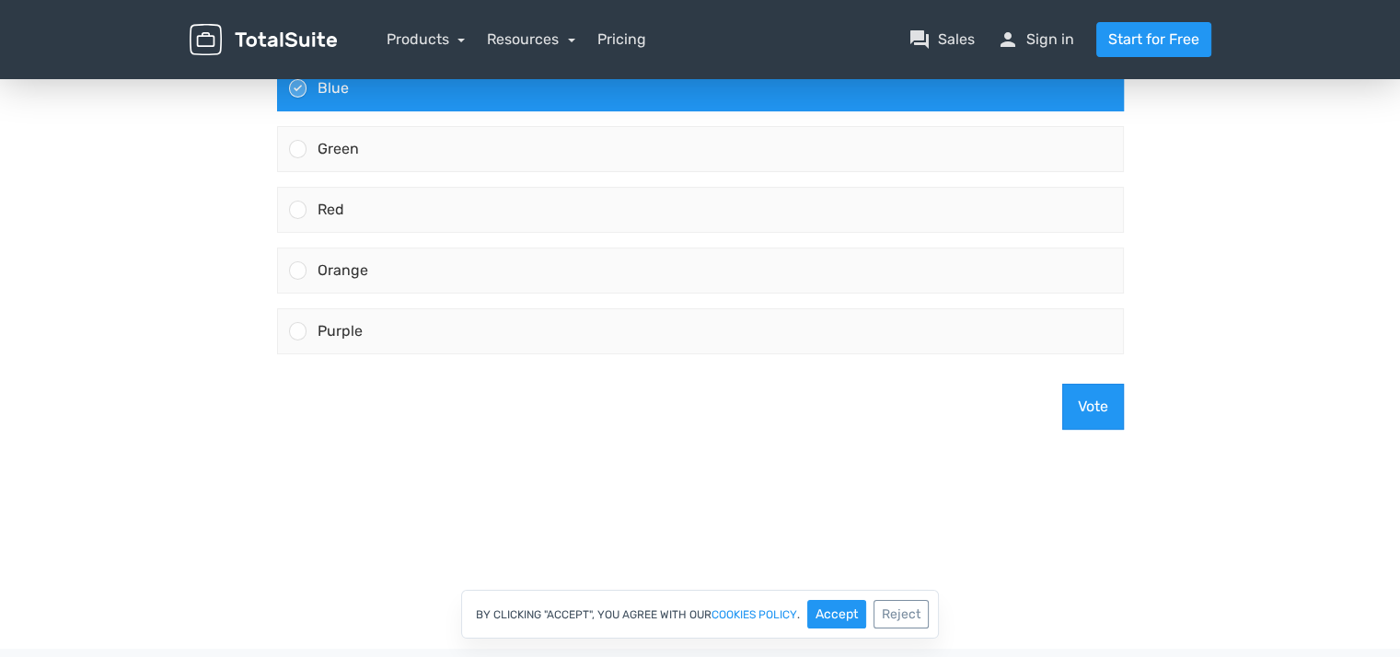
scroll to position [276, 0]
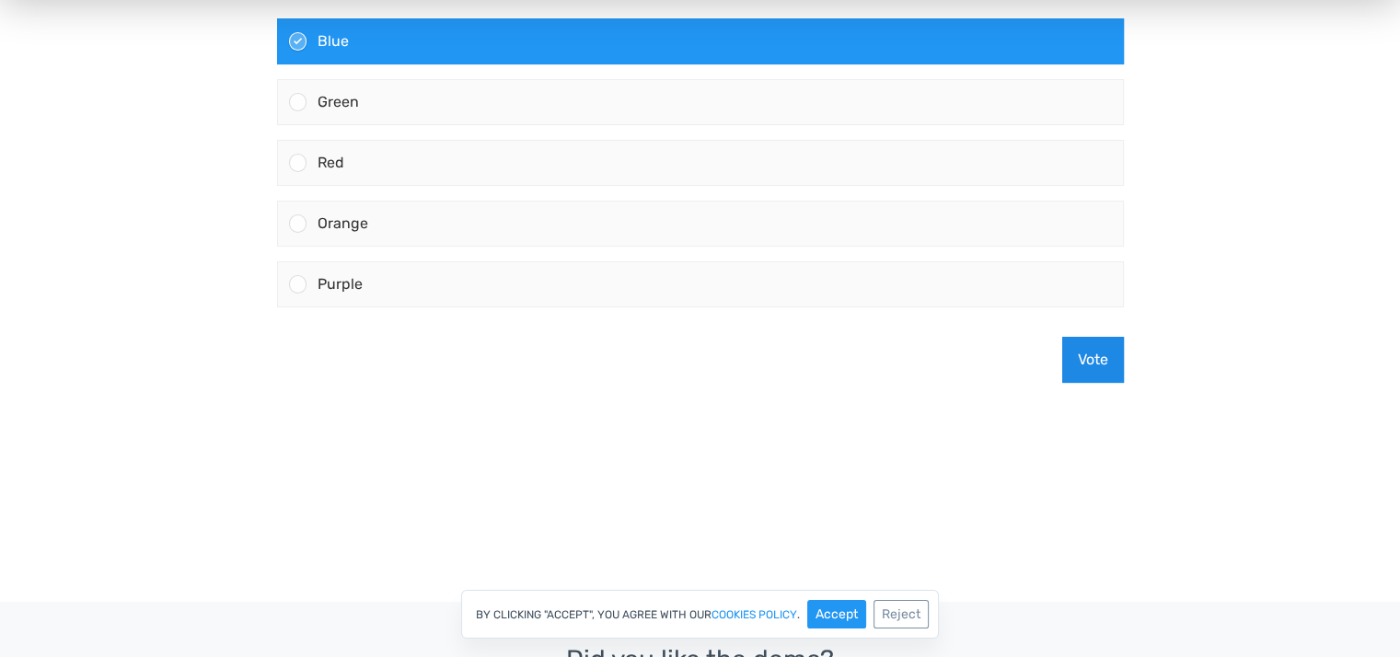
click at [1095, 372] on button "Vote" at bounding box center [1093, 360] width 62 height 46
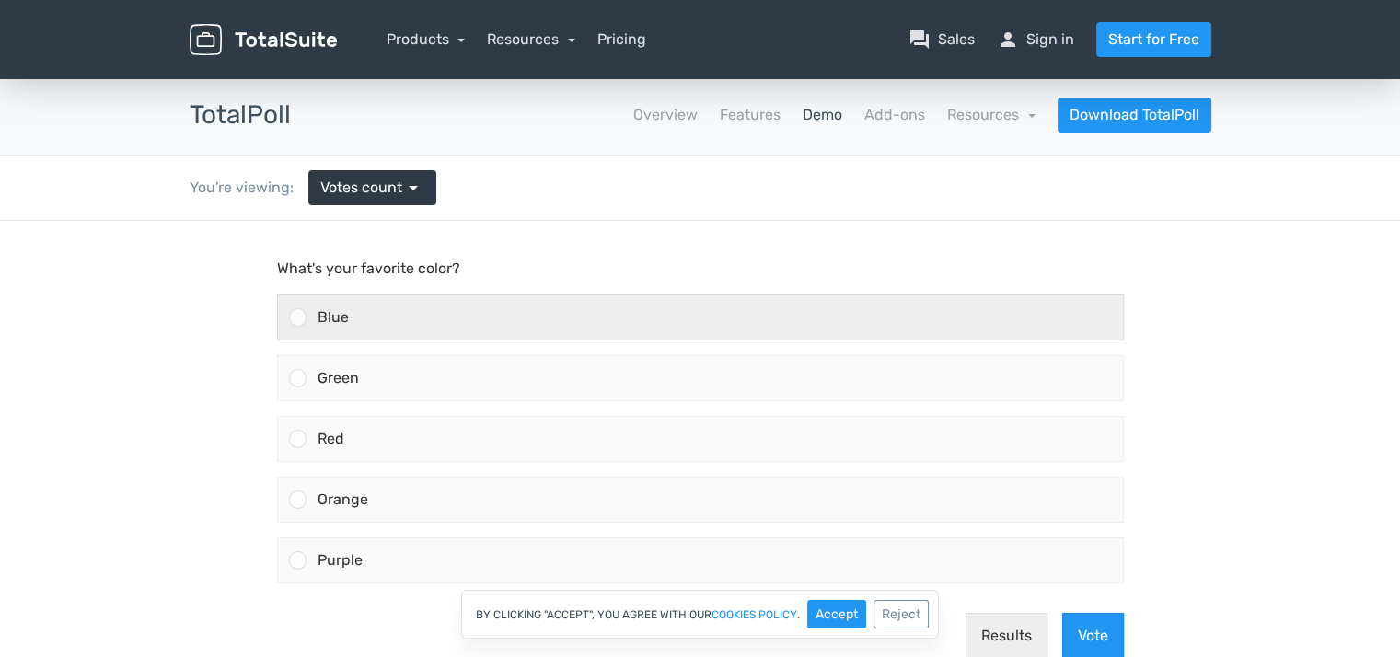
click at [368, 318] on div "Blue" at bounding box center [715, 318] width 817 height 44
click at [297, 318] on input "Blue" at bounding box center [297, 318] width 0 height 0
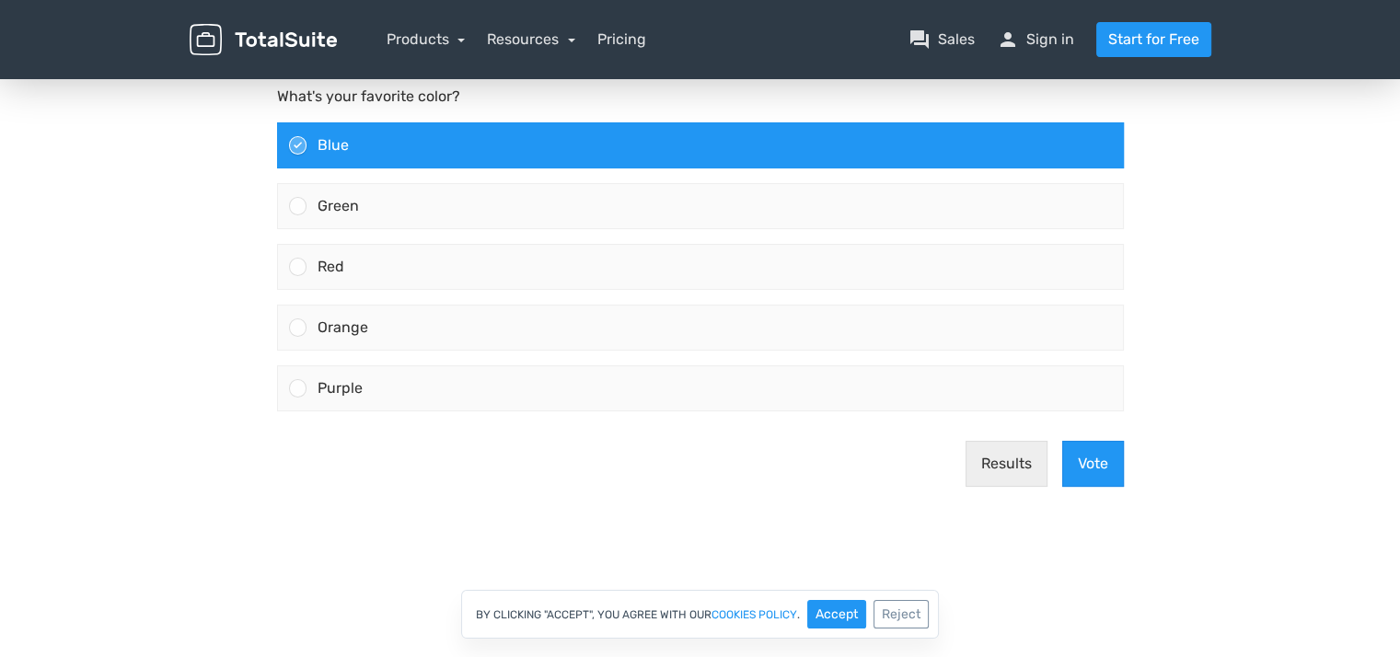
scroll to position [184, 0]
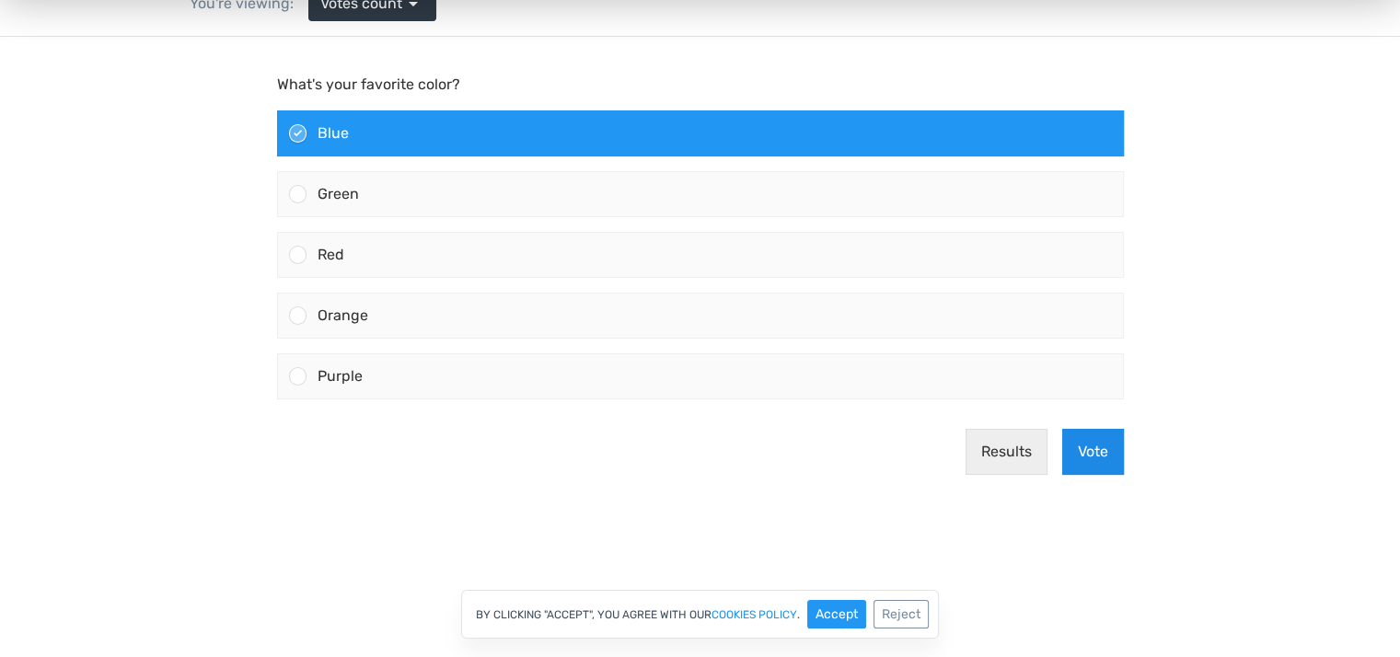
click at [1097, 437] on button "Vote" at bounding box center [1093, 452] width 62 height 46
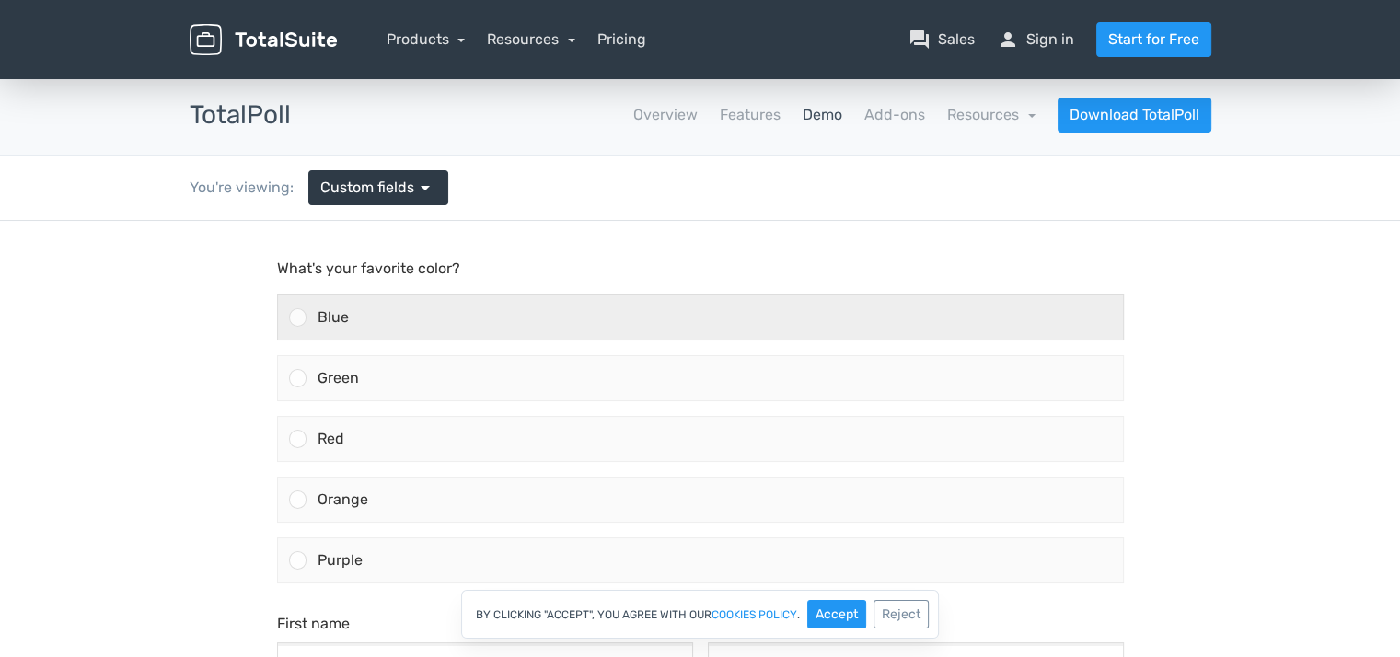
click at [358, 320] on div "Blue" at bounding box center [715, 318] width 817 height 44
click at [297, 318] on input "Blue" at bounding box center [297, 318] width 0 height 0
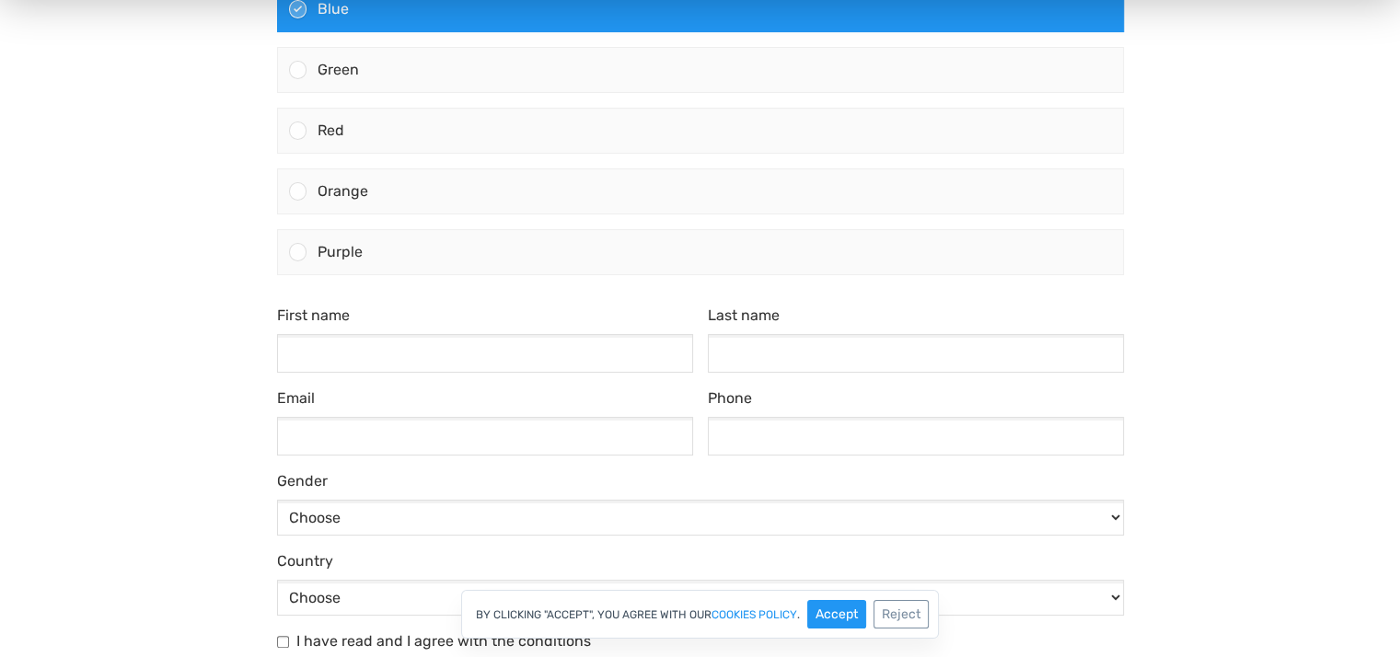
scroll to position [552, 0]
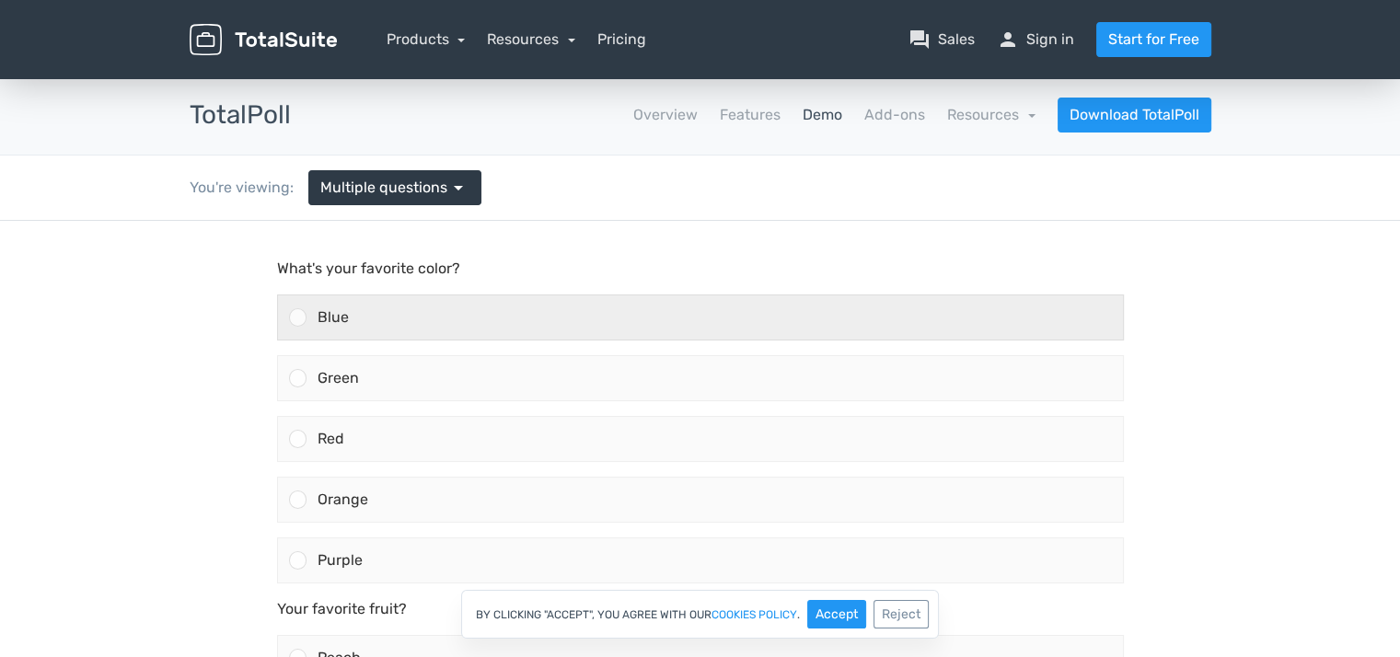
click at [354, 306] on div "Blue" at bounding box center [715, 318] width 817 height 44
click at [297, 318] on input "Blue" at bounding box center [297, 318] width 0 height 0
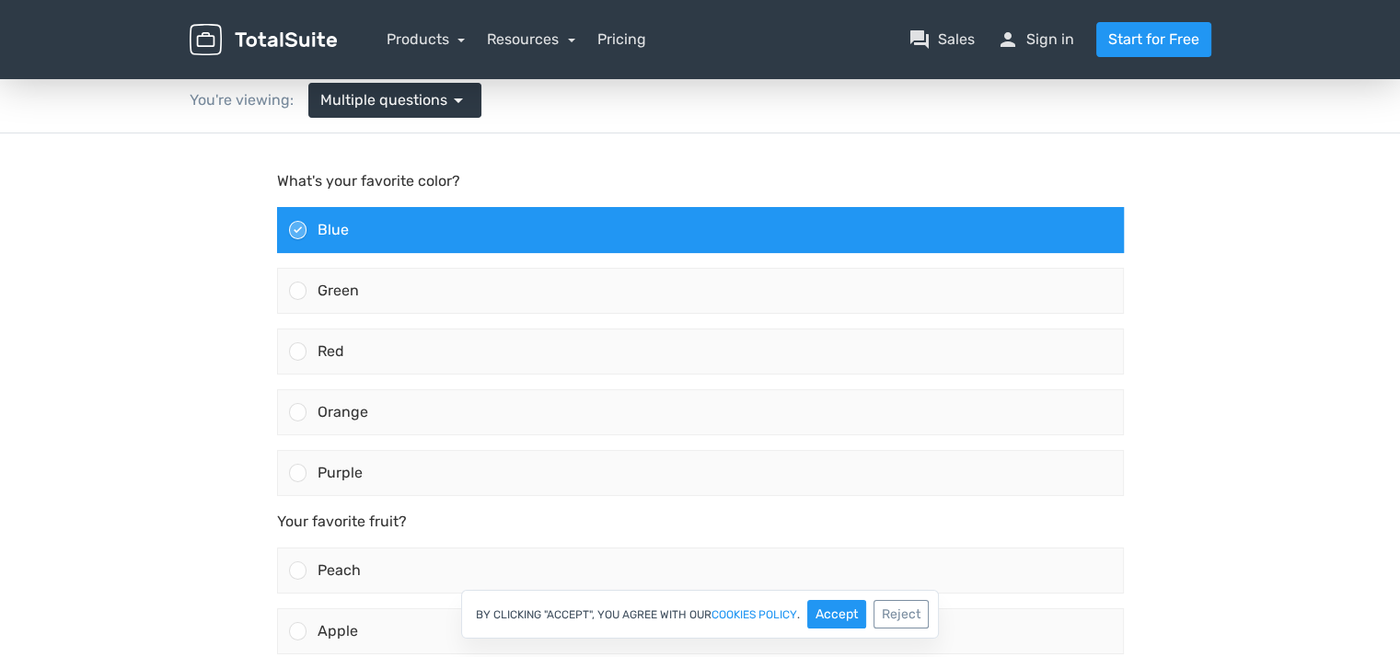
scroll to position [92, 0]
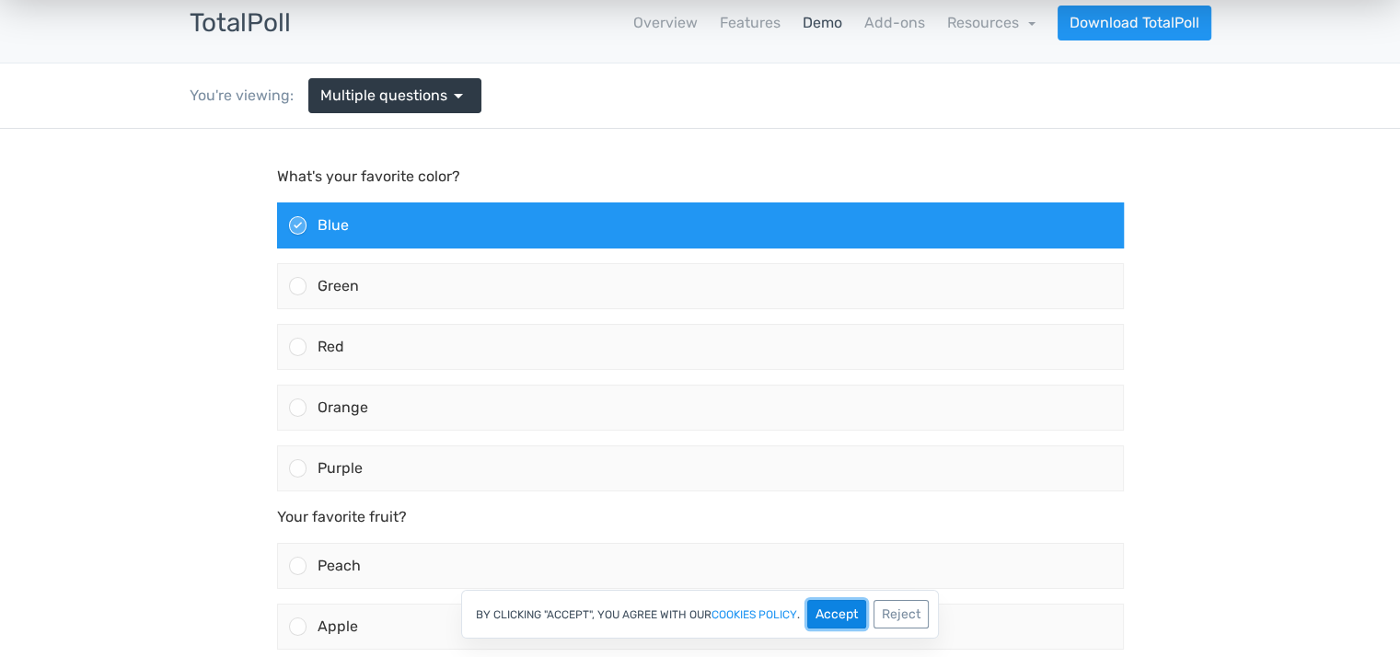
click at [852, 614] on button "Accept" at bounding box center [836, 614] width 59 height 29
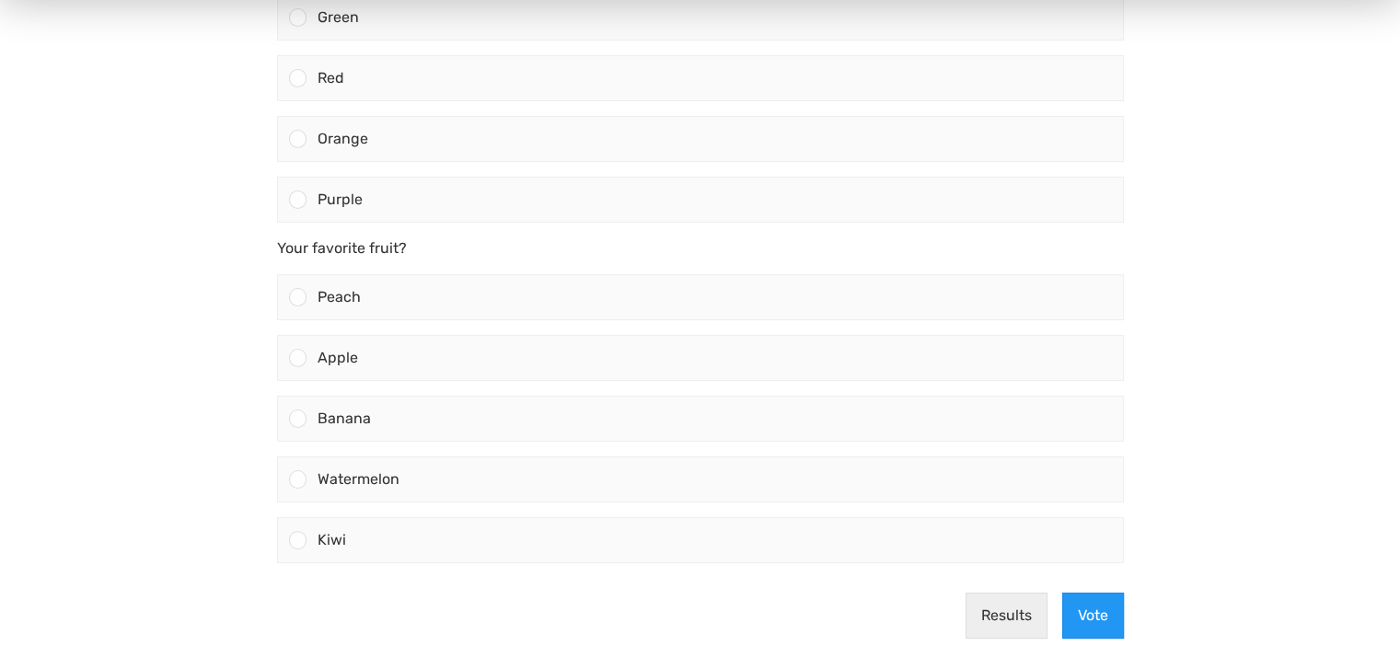
scroll to position [368, 0]
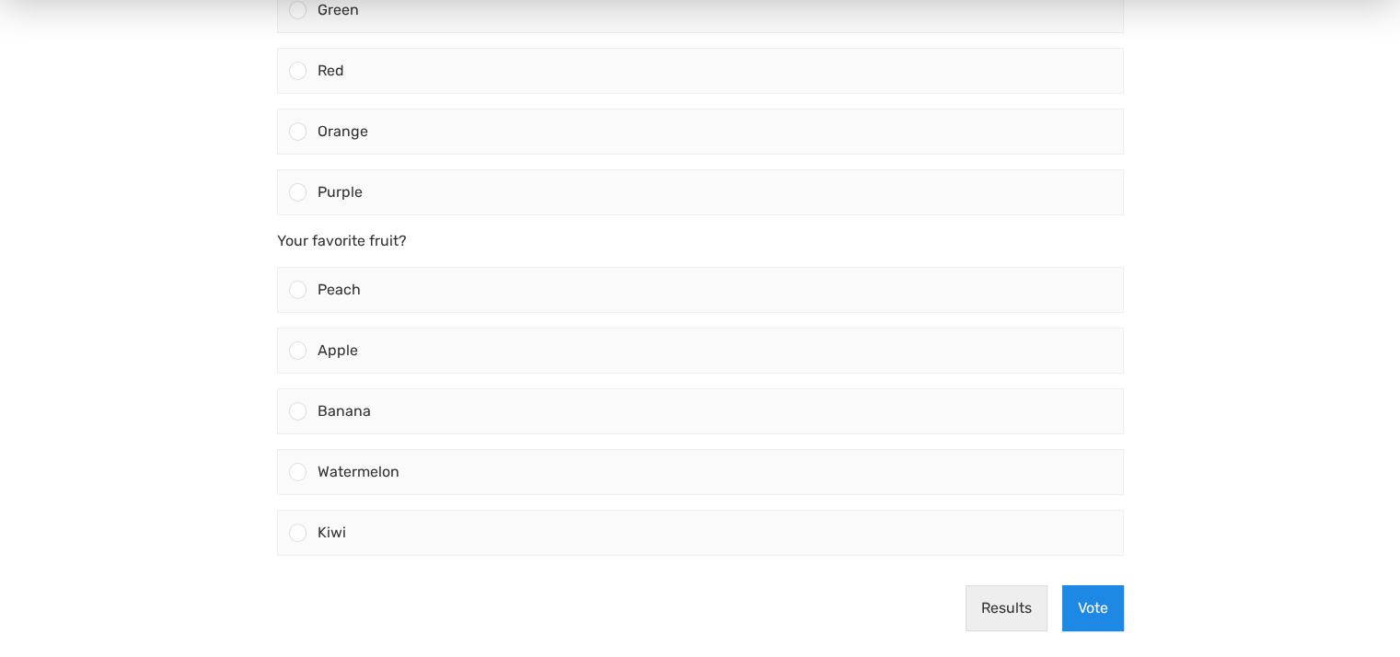
click at [1101, 590] on button "Vote" at bounding box center [1093, 608] width 62 height 46
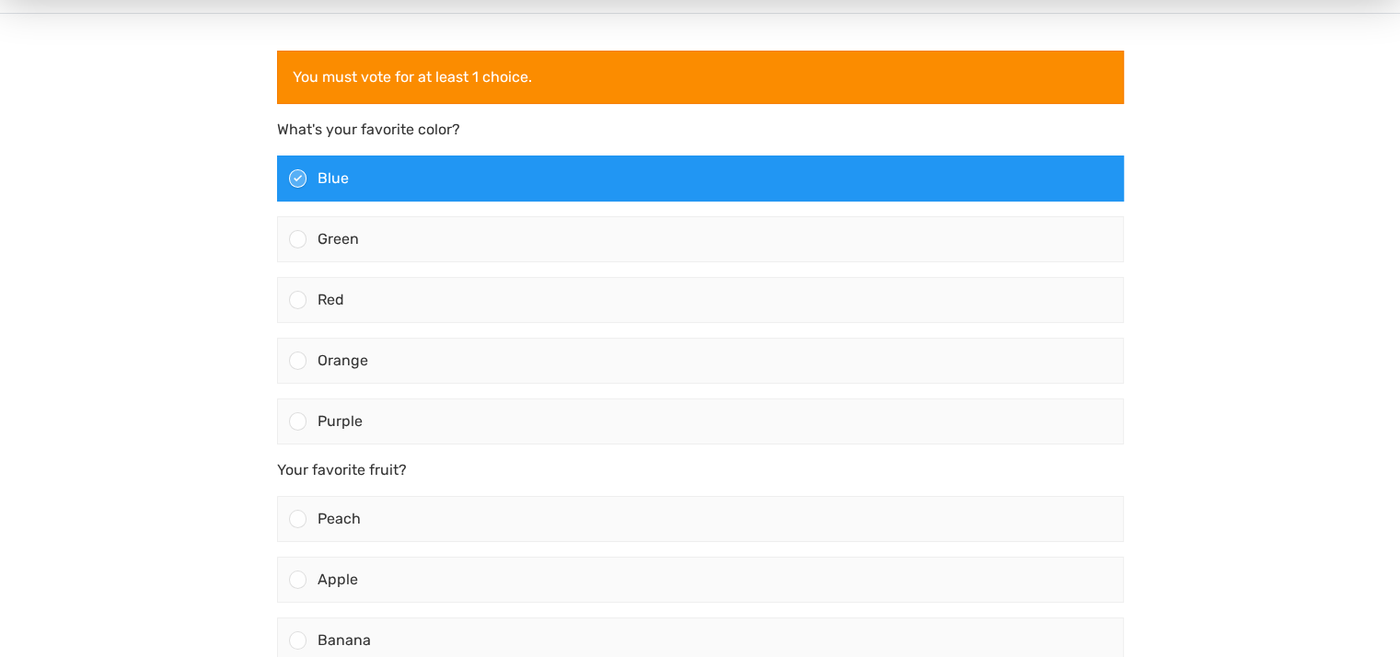
scroll to position [92, 0]
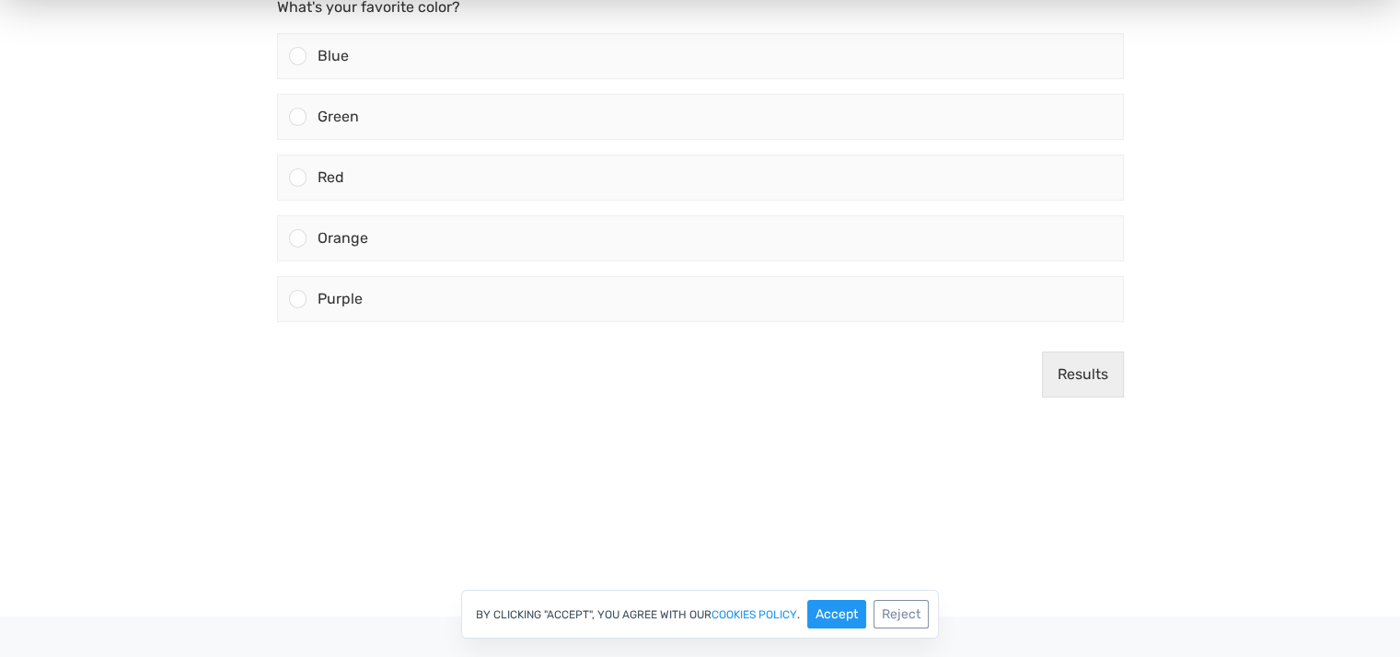
scroll to position [184, 0]
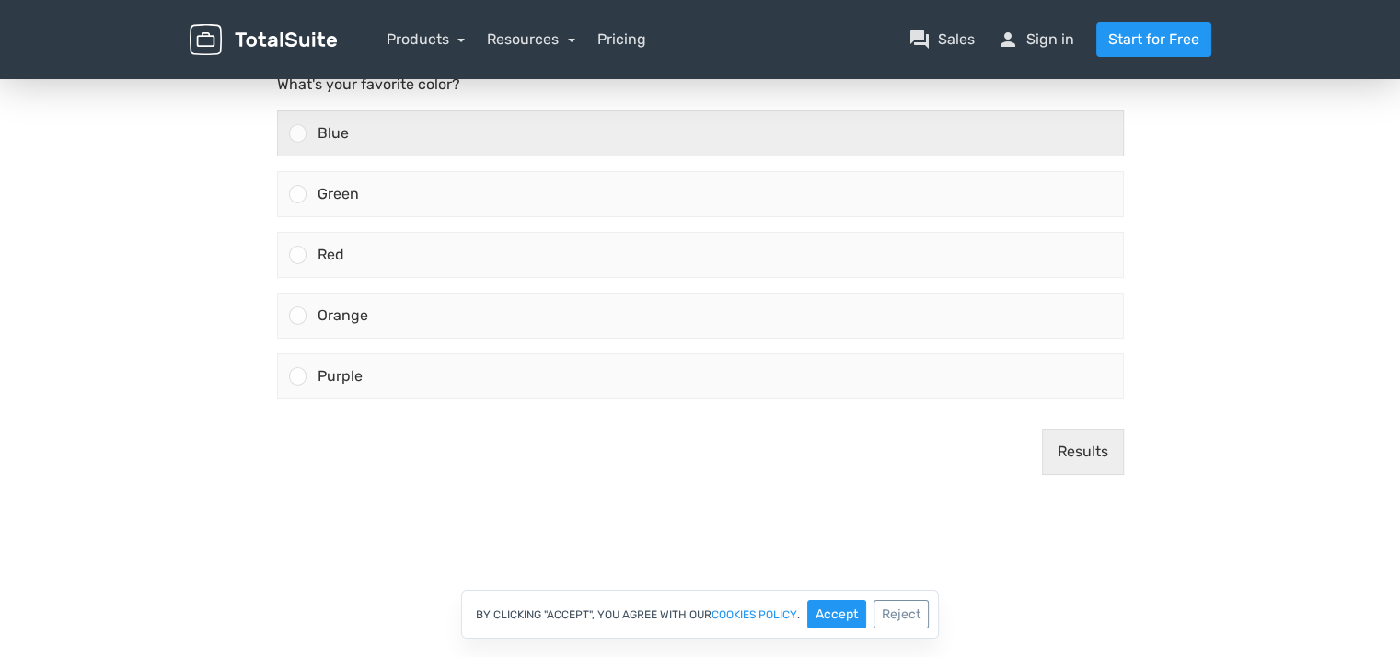
drag, startPoint x: 371, startPoint y: 135, endPoint x: 430, endPoint y: 166, distance: 66.3
click at [371, 134] on div "Blue" at bounding box center [715, 133] width 817 height 44
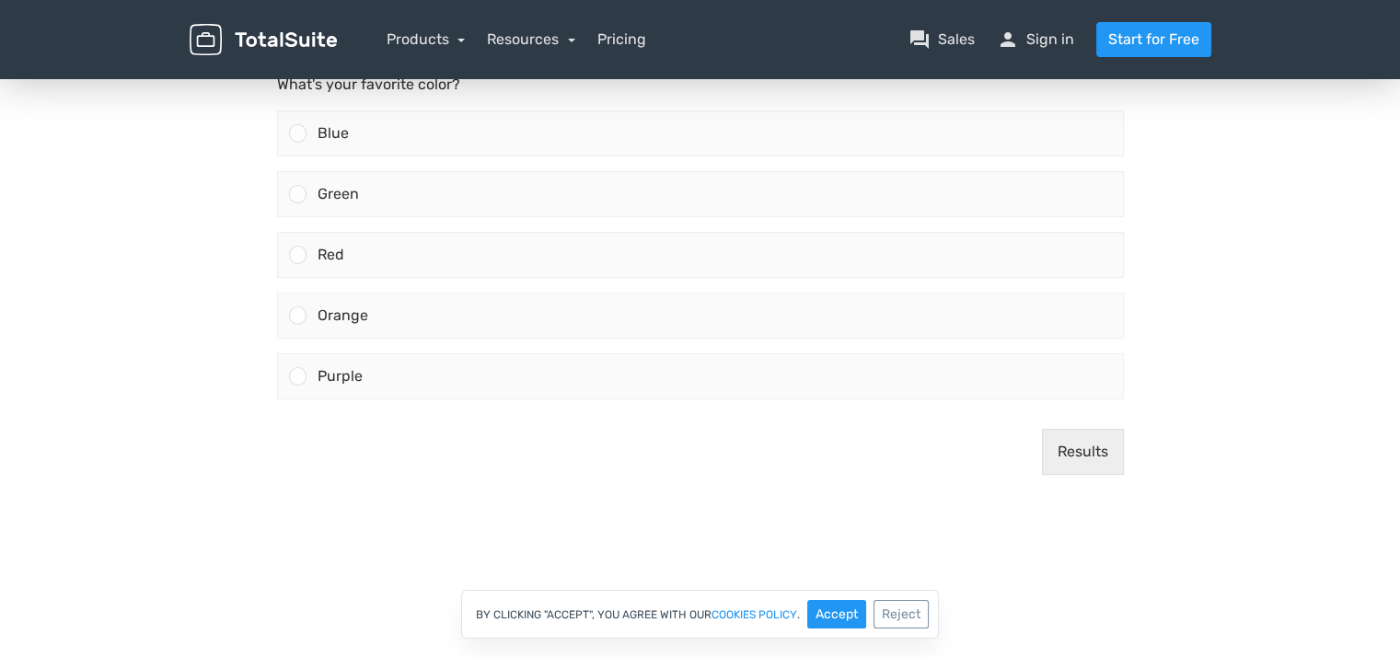
click at [297, 133] on input "Blue" at bounding box center [297, 133] width 0 height 0
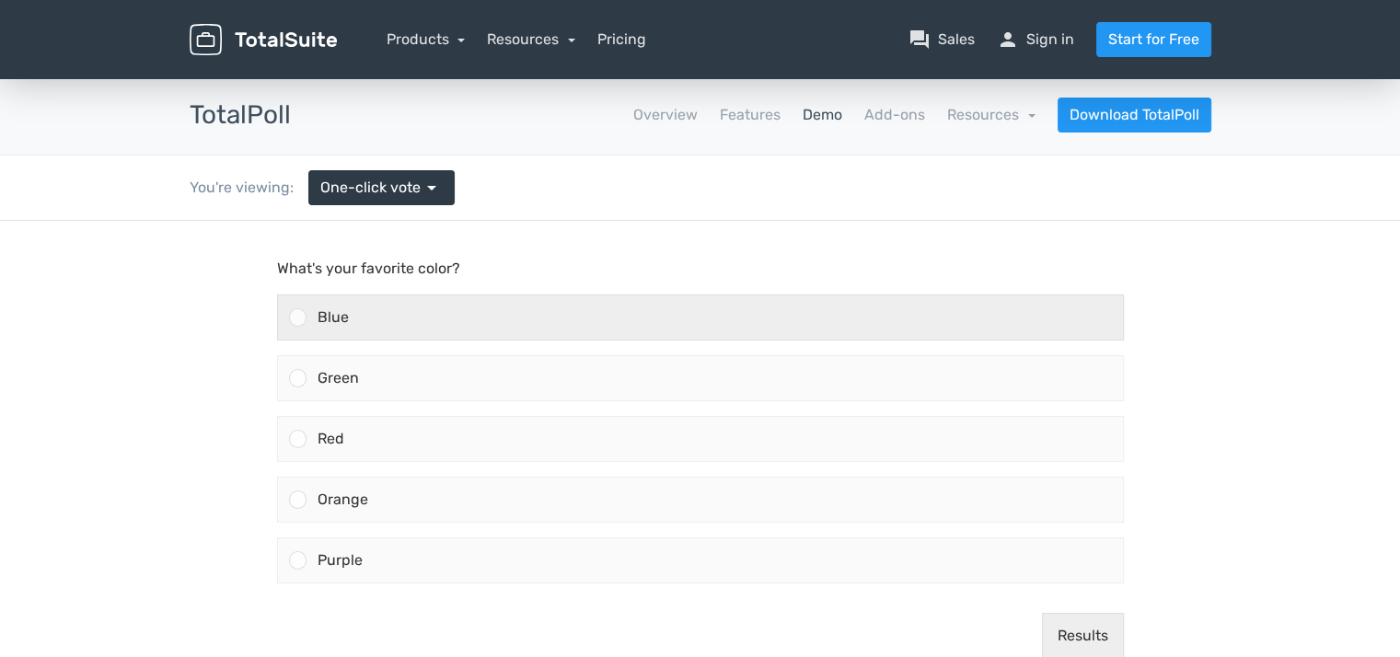
click at [508, 319] on div "Blue" at bounding box center [715, 318] width 817 height 44
click at [297, 318] on input "Blue" at bounding box center [297, 318] width 0 height 0
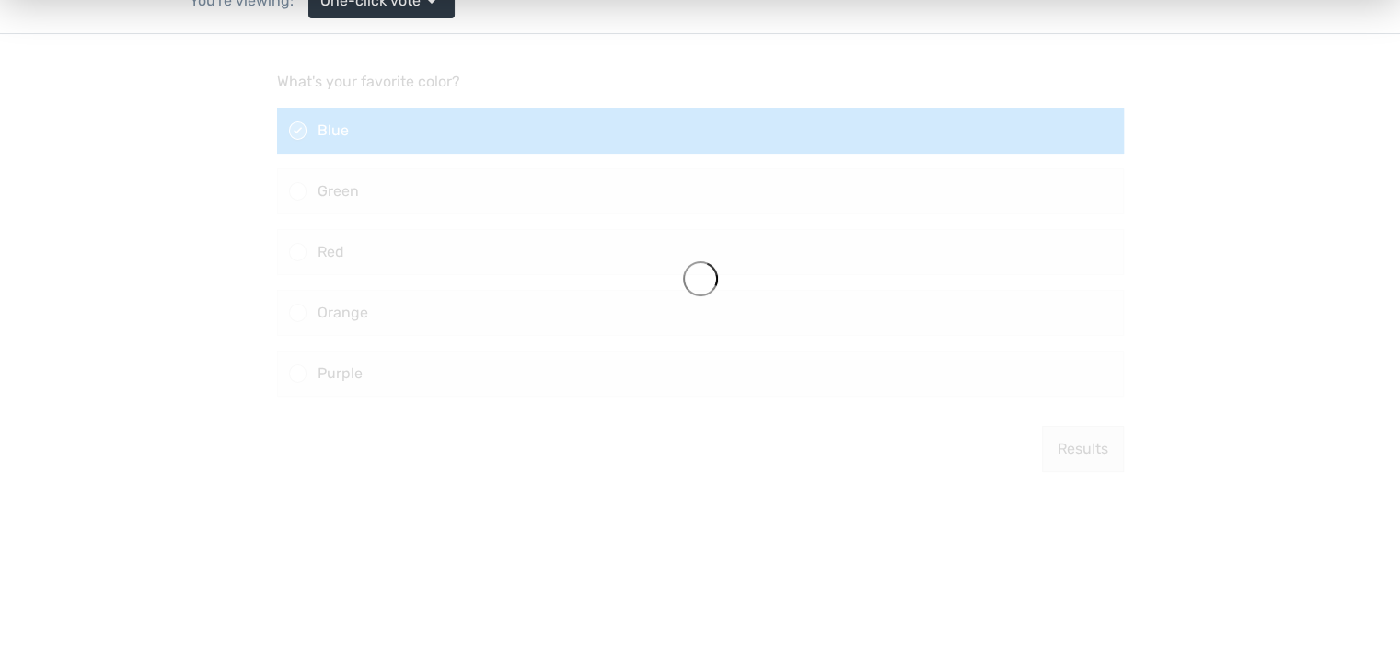
scroll to position [184, 0]
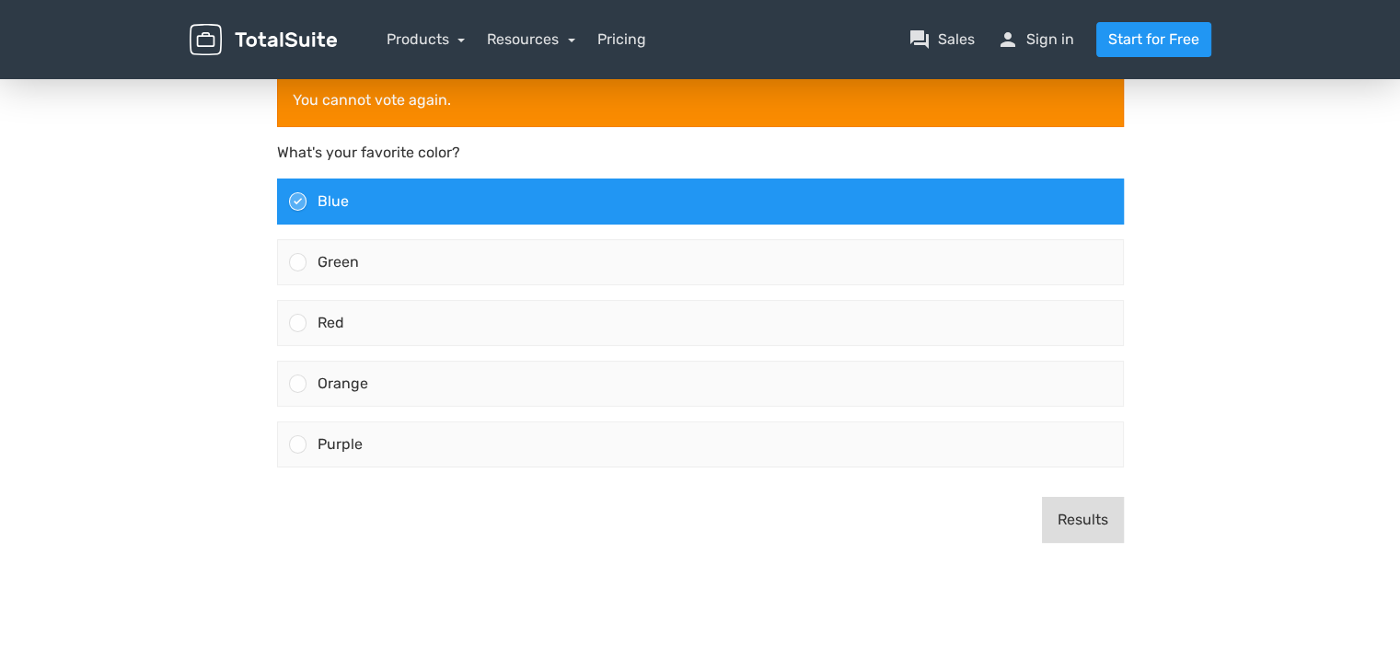
click at [1068, 504] on button "Results" at bounding box center [1083, 520] width 82 height 46
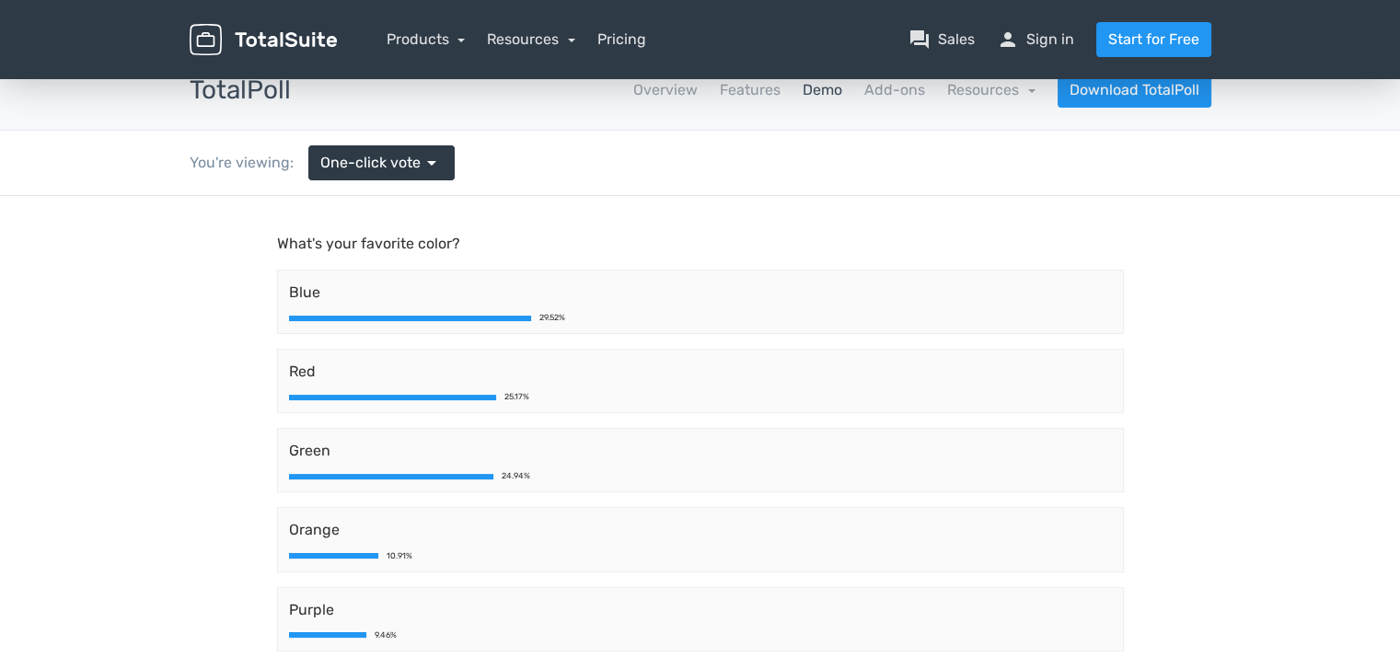
scroll to position [0, 0]
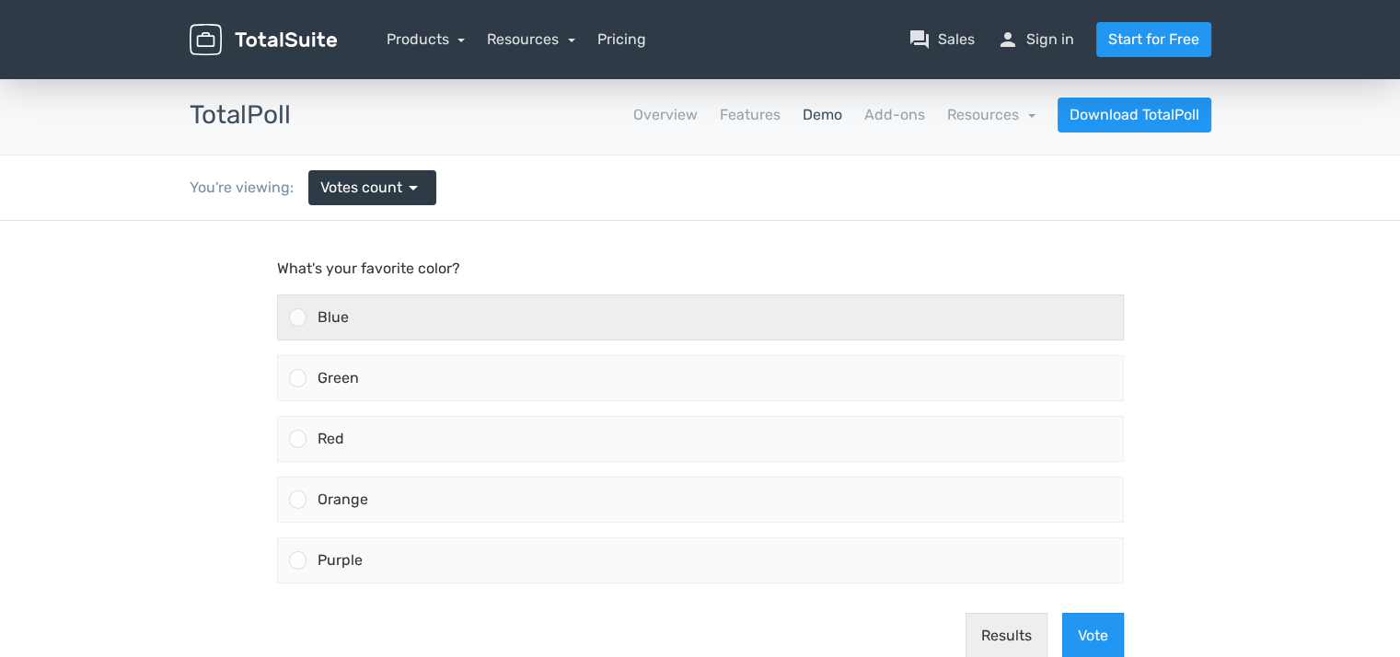
click at [361, 332] on div "Blue" at bounding box center [715, 318] width 817 height 44
click at [297, 318] on input "Blue" at bounding box center [297, 318] width 0 height 0
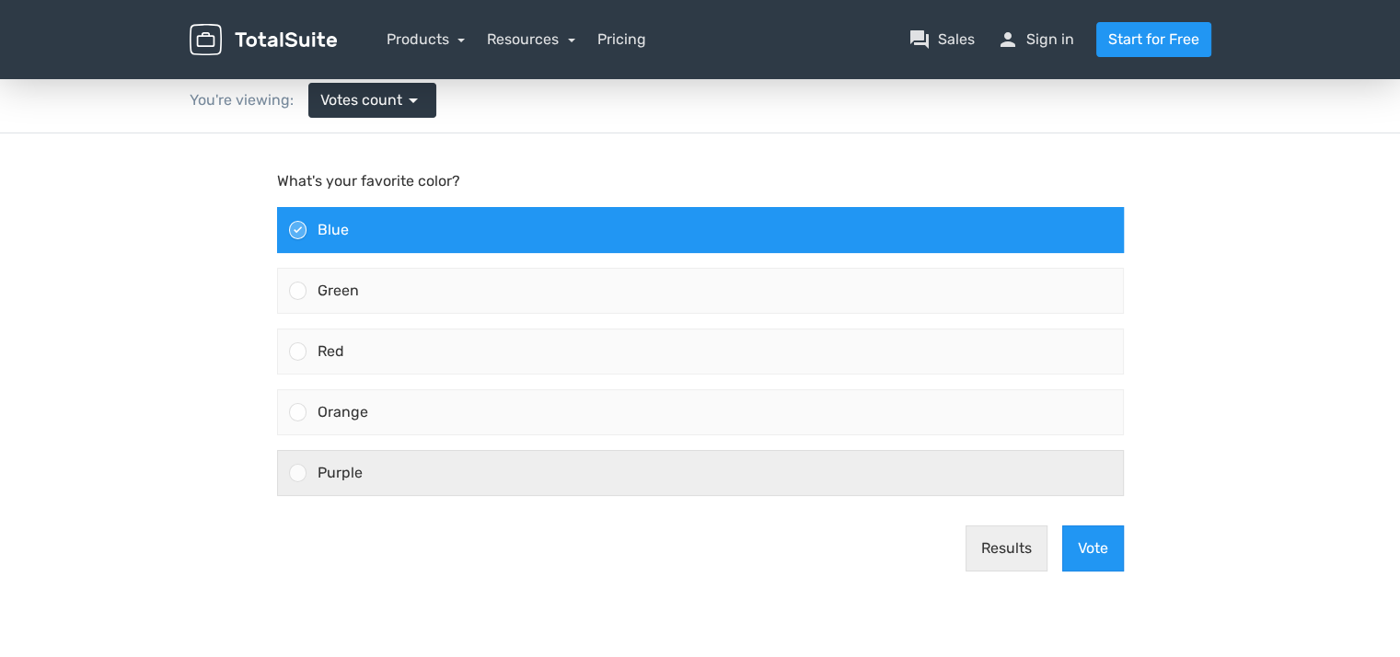
scroll to position [92, 0]
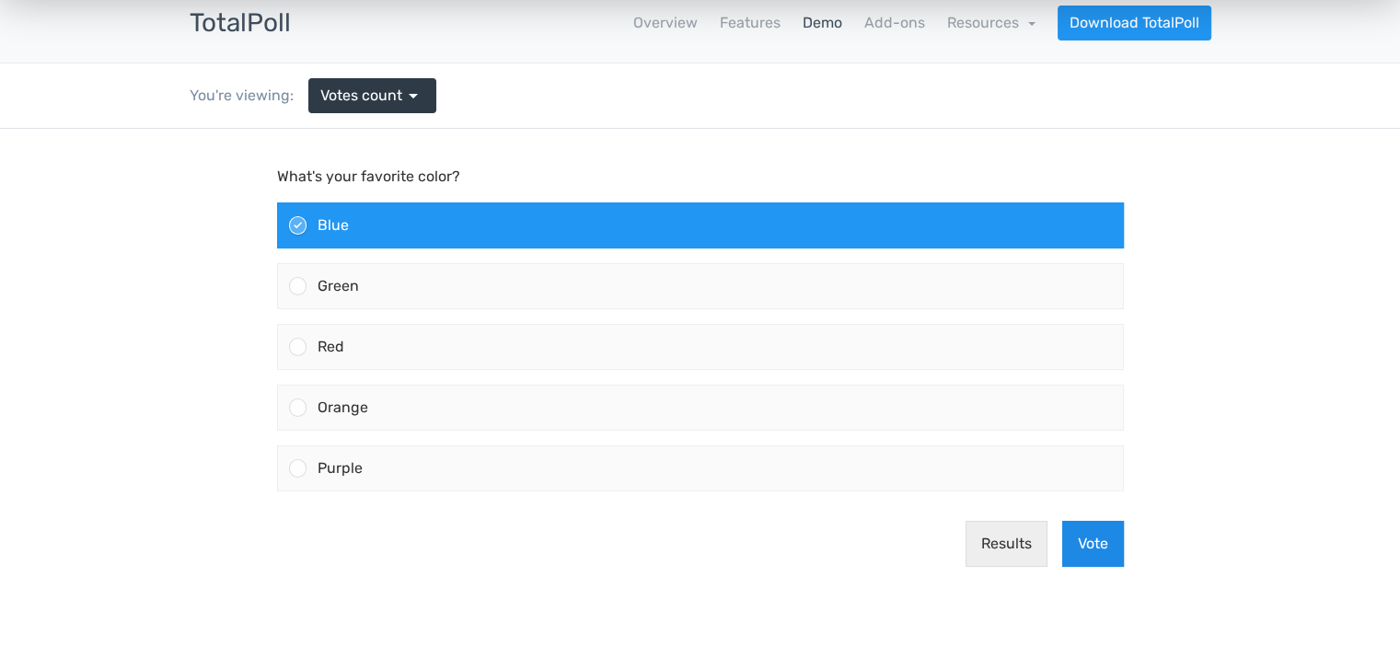
click at [1107, 539] on button "Vote" at bounding box center [1093, 544] width 62 height 46
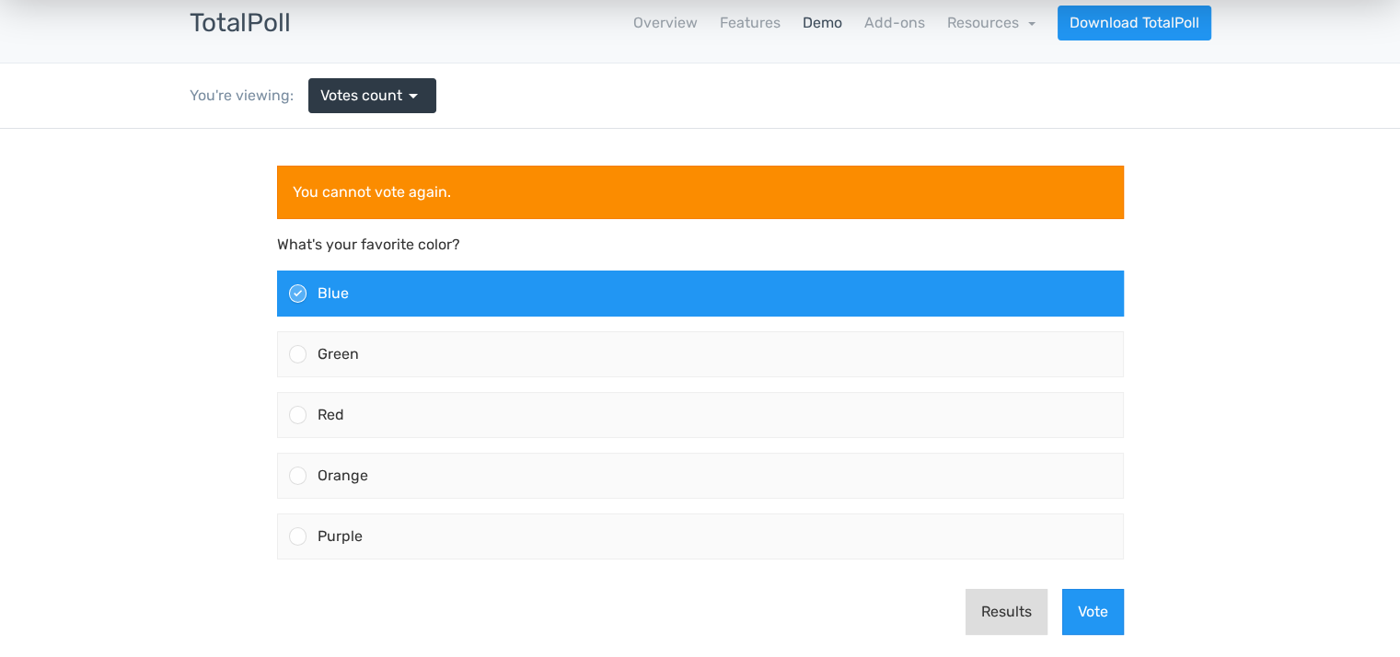
click at [991, 590] on button "Results" at bounding box center [1007, 612] width 82 height 46
